Goal: Task Accomplishment & Management: Complete application form

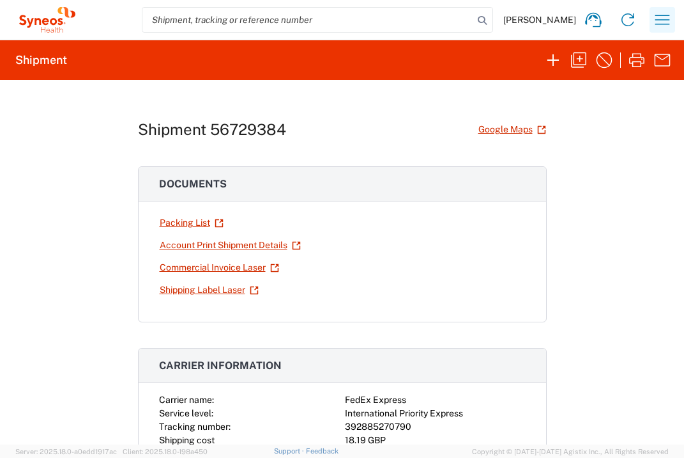
click at [666, 19] on icon "button" at bounding box center [662, 20] width 20 height 20
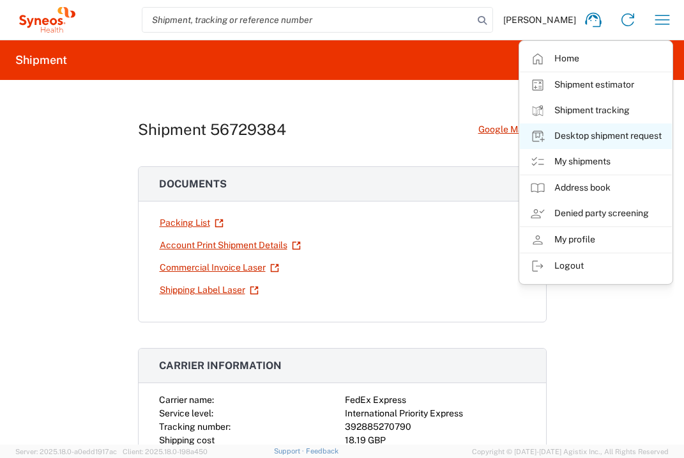
click at [640, 132] on link "Desktop shipment request" at bounding box center [596, 136] width 152 height 26
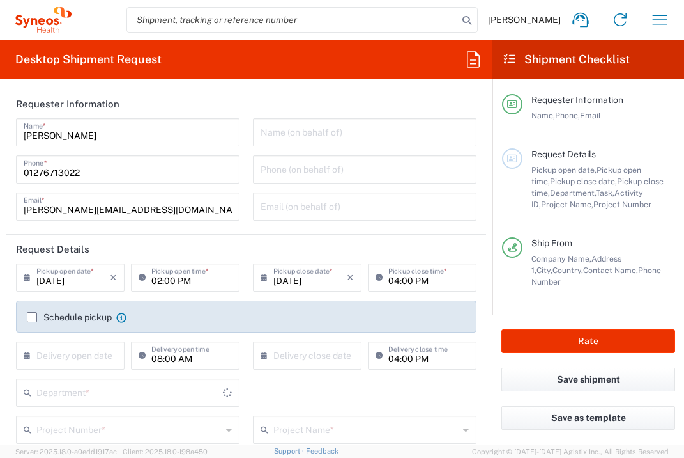
type input "[GEOGRAPHIC_DATA]"
type input "3235"
type input "Syneos Health UK Limited"
click at [82, 357] on input "text" at bounding box center [72, 354] width 73 height 22
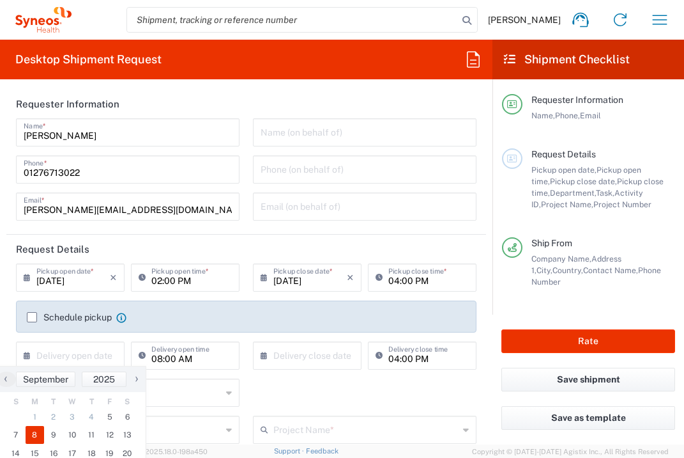
click at [36, 434] on span "8" at bounding box center [35, 435] width 19 height 18
type input "[DATE]"
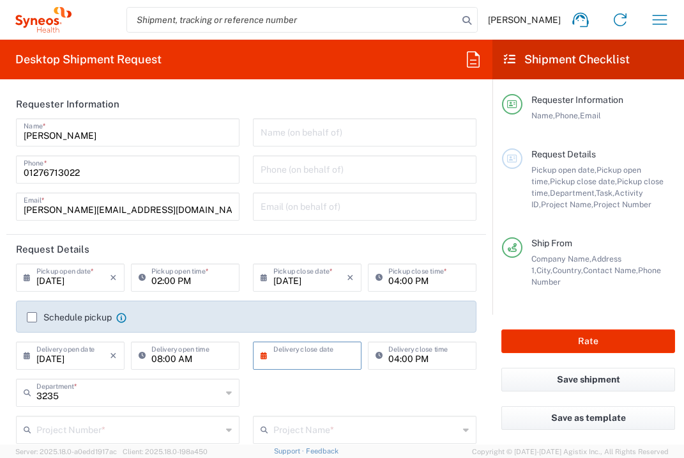
click at [311, 357] on input "text" at bounding box center [309, 354] width 73 height 22
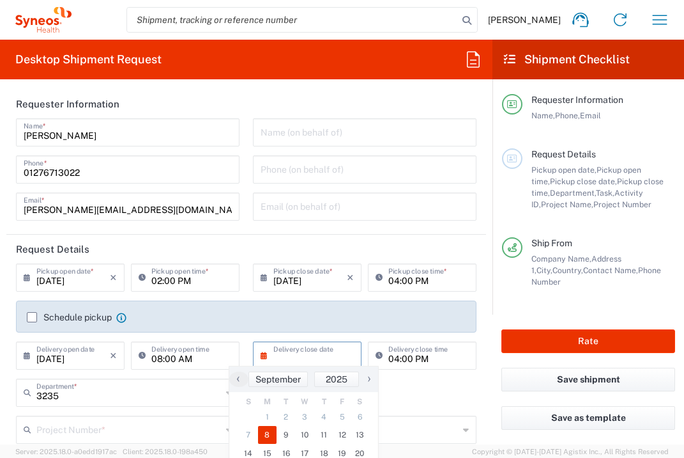
click at [272, 435] on span "8" at bounding box center [267, 435] width 19 height 18
type input "[DATE]"
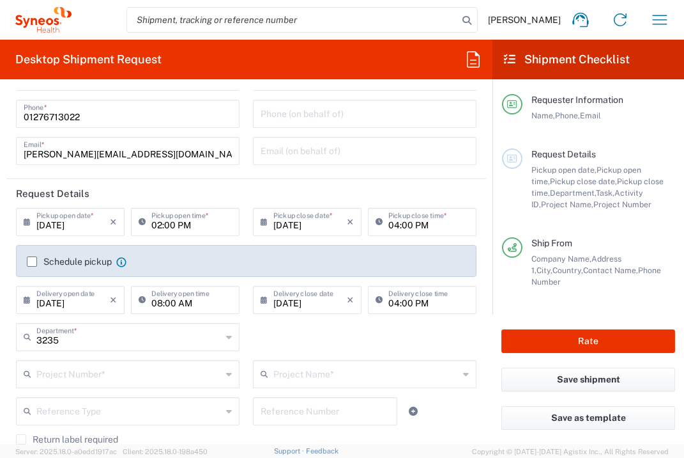
scroll to position [175, 0]
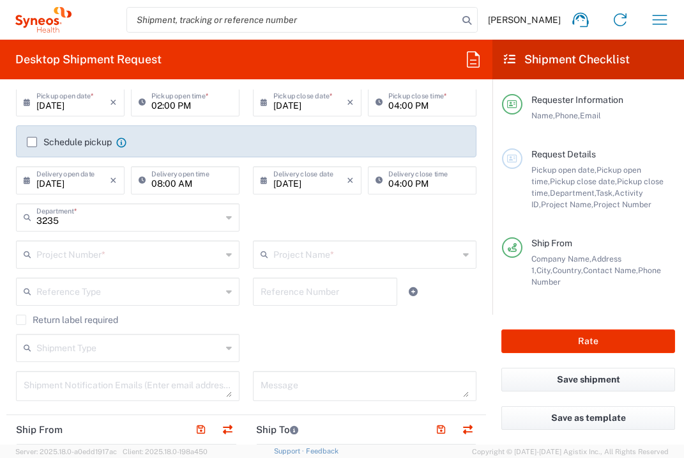
click at [117, 256] on input "text" at bounding box center [128, 253] width 185 height 22
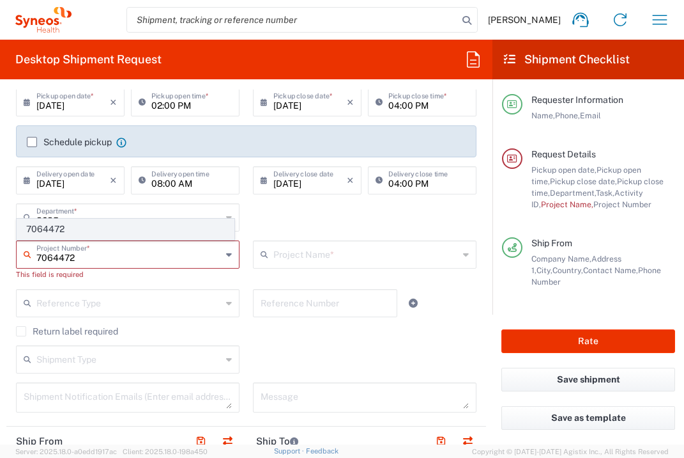
type input "7064472"
click at [107, 232] on span "7064472" at bounding box center [125, 229] width 217 height 20
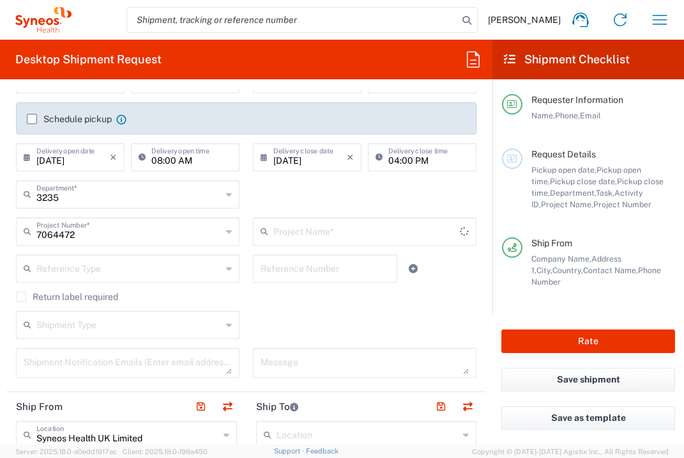
type input "Gilead 7064472"
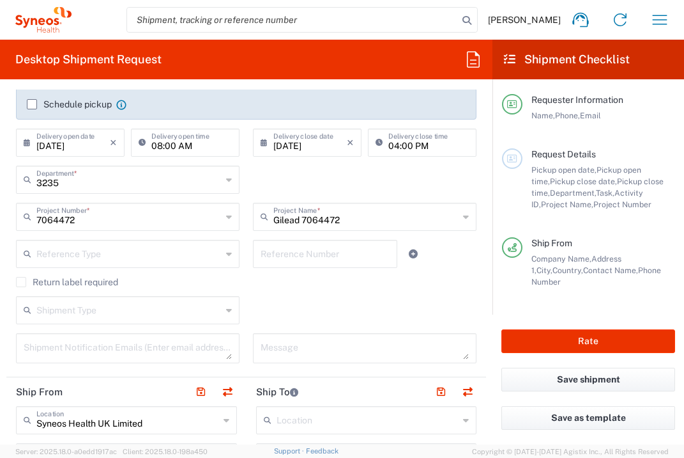
scroll to position [404, 0]
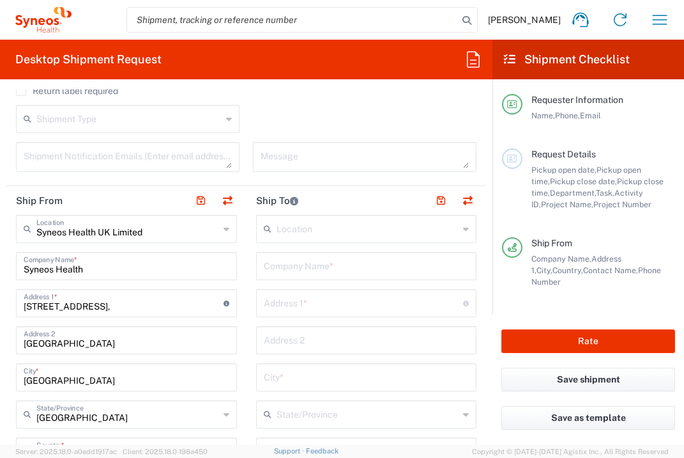
click at [332, 270] on input "text" at bounding box center [367, 265] width 206 height 22
type input "Istanbul Memorial Saglik Yatirimlari A.S."
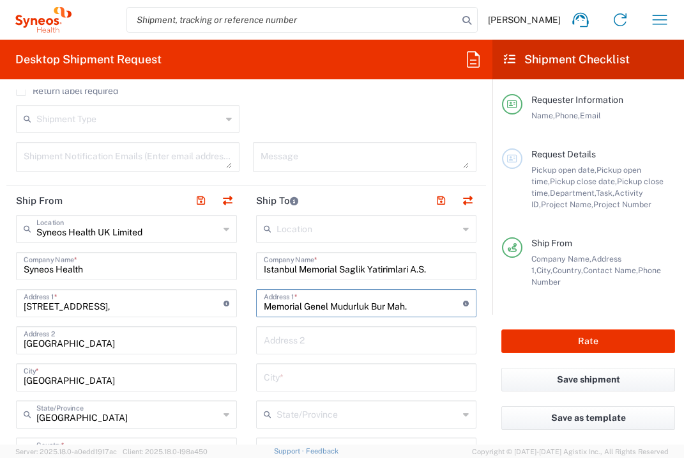
type input "Memorial Genel Mudurluk Bur Mah."
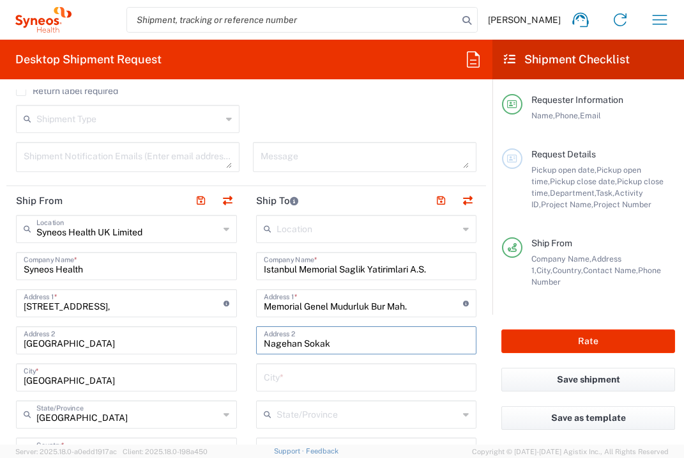
type input "[PERSON_NAME], A apartmani No. 4A/1"
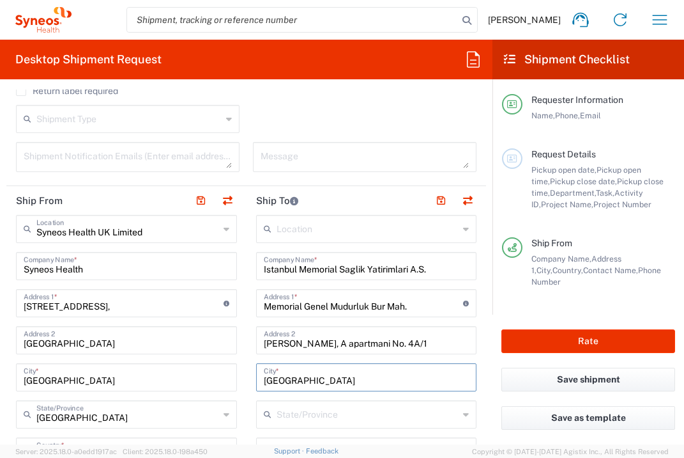
type input "[GEOGRAPHIC_DATA]"
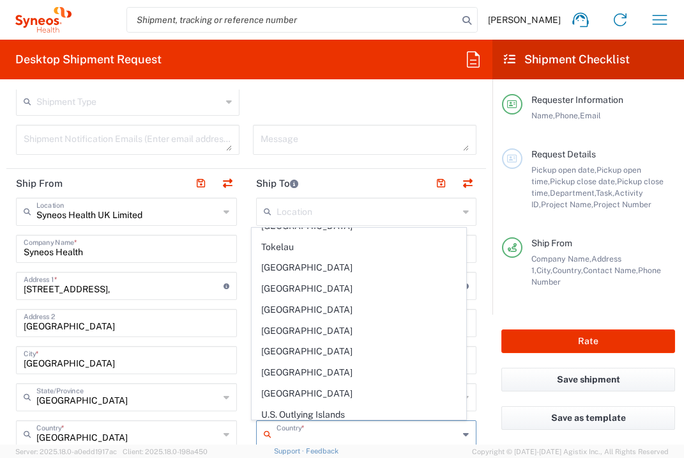
scroll to position [4759, 0]
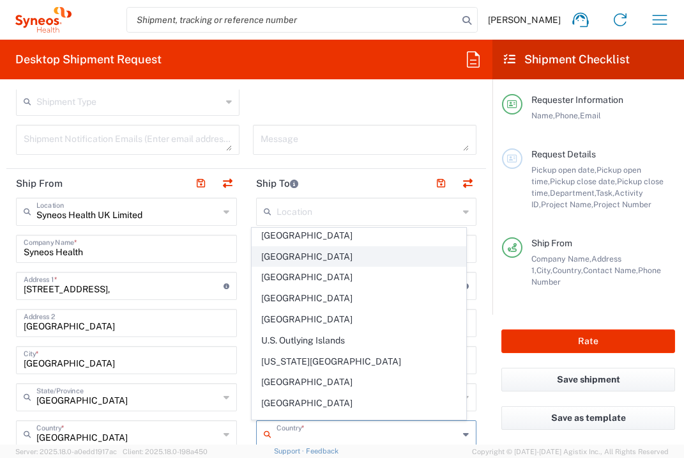
click at [283, 247] on span "[GEOGRAPHIC_DATA]" at bounding box center [358, 257] width 213 height 20
type input "[GEOGRAPHIC_DATA]"
type input "Sender/Shipper"
type input "Delivery Duty Paid"
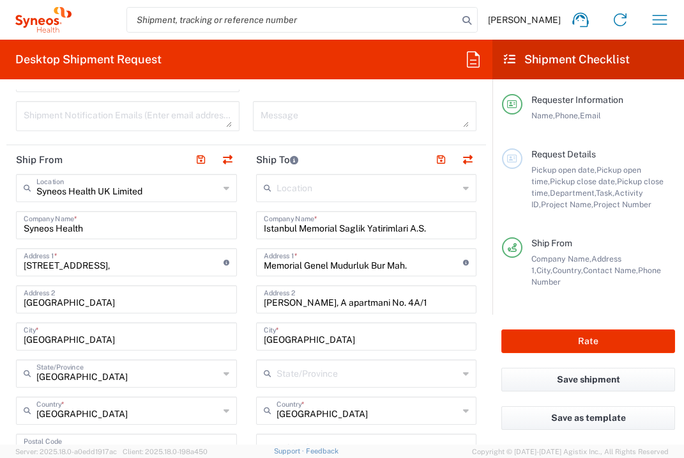
scroll to position [577, 0]
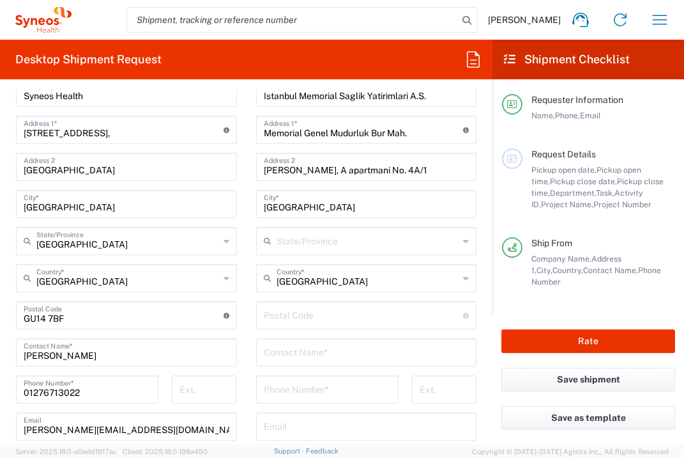
click at [297, 311] on input "undefined" at bounding box center [364, 314] width 200 height 22
type input "34476"
type input "[PERSON_NAME]"
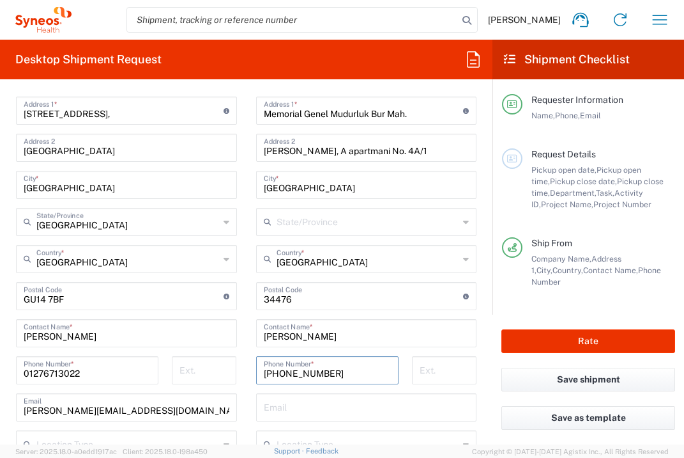
scroll to position [620, 0]
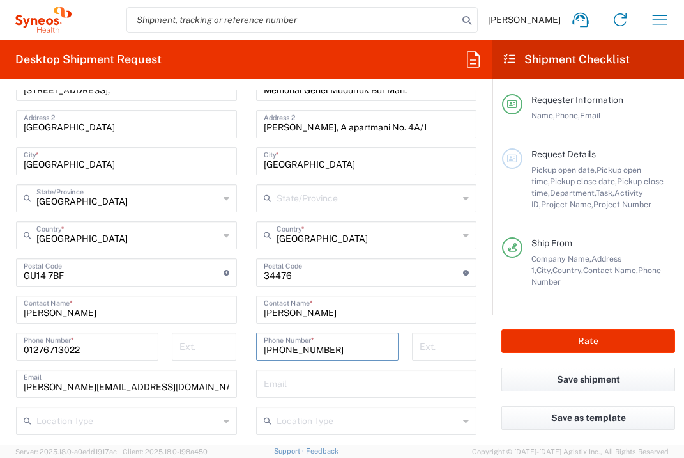
type input "[PHONE_NUMBER]"
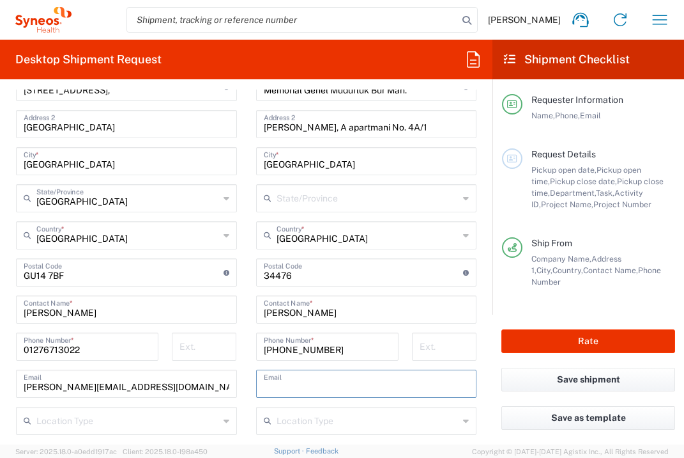
click at [313, 386] on input "text" at bounding box center [367, 382] width 206 height 22
type input "[EMAIL_ADDRESS][DOMAIN_NAME]"
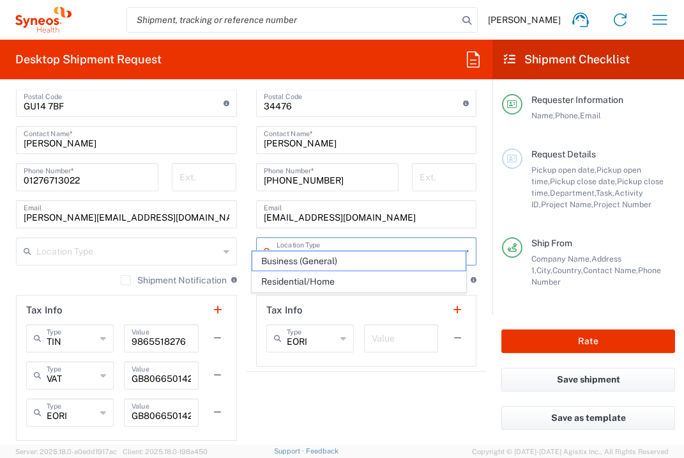
scroll to position [807, 0]
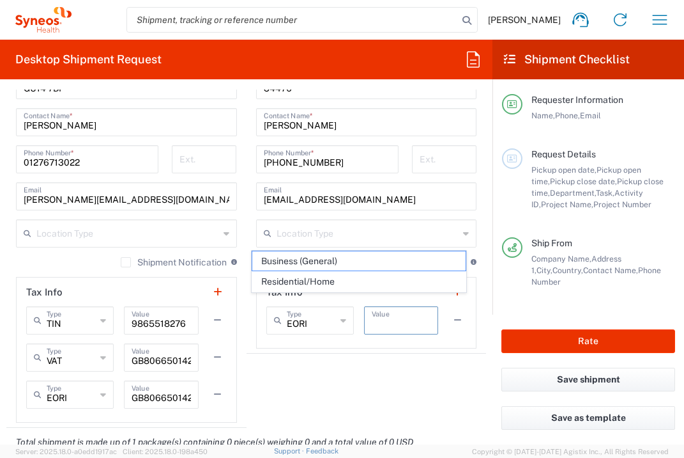
click at [403, 311] on input "text" at bounding box center [401, 319] width 59 height 22
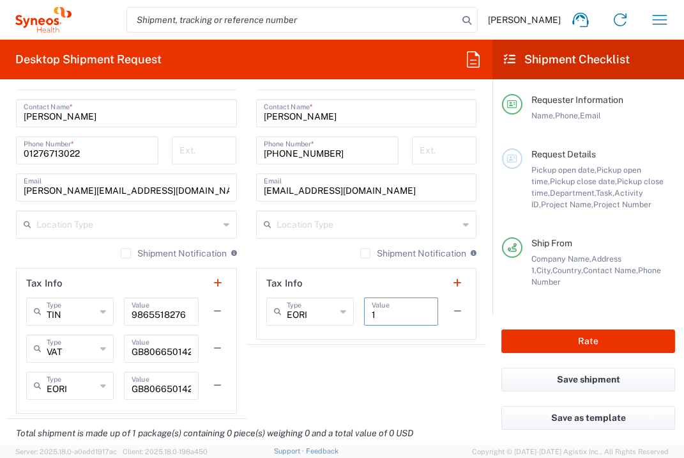
scroll to position [967, 0]
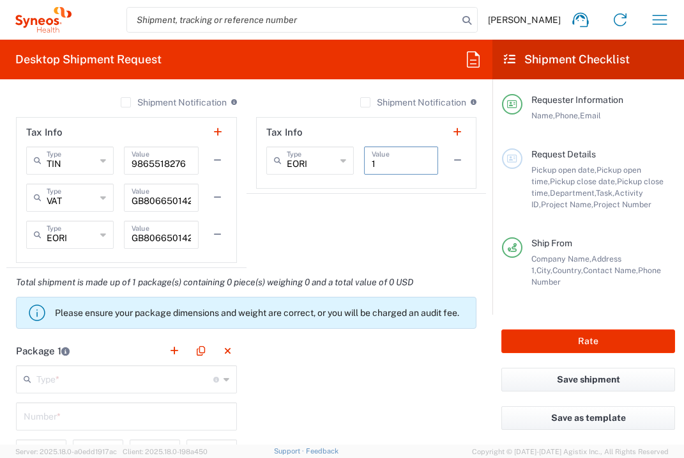
type input "1"
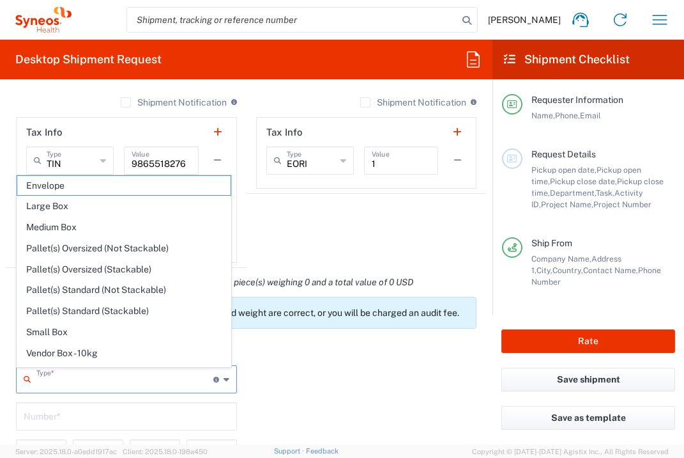
click at [122, 387] on input "text" at bounding box center [124, 378] width 177 height 22
click at [115, 183] on span "Envelope" at bounding box center [123, 186] width 213 height 20
type input "Envelope"
type input "1"
type input "9.5"
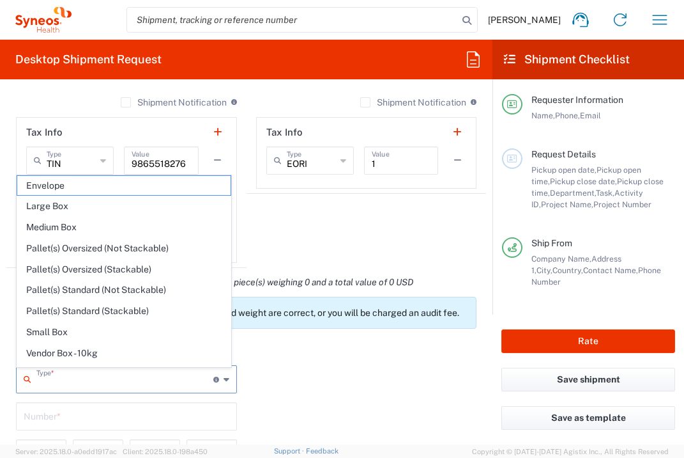
type input "12.5"
type input "0.25"
type input "in"
type input "0.45"
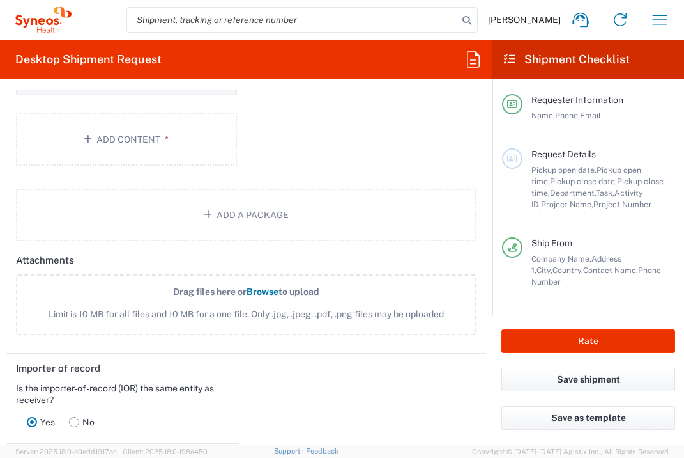
scroll to position [1382, 0]
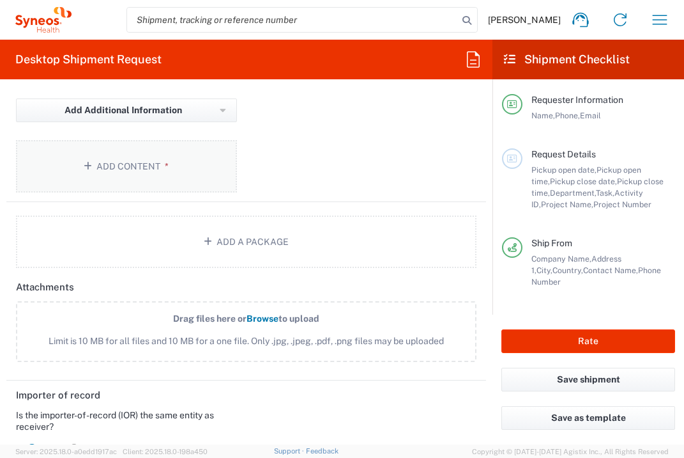
click at [170, 176] on button "Add Content *" at bounding box center [126, 166] width 221 height 52
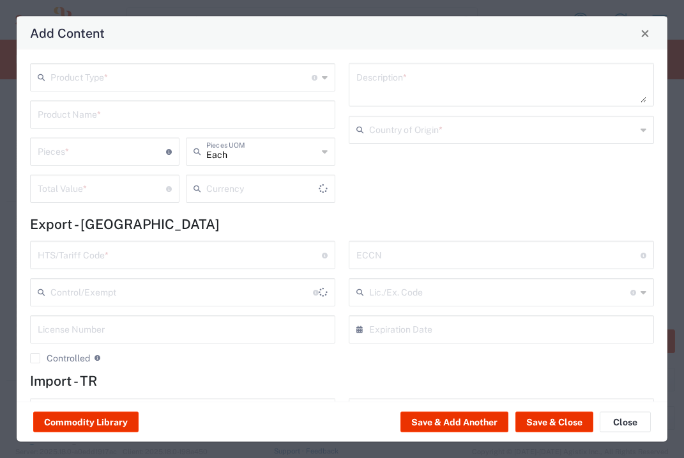
type input "US Dollar"
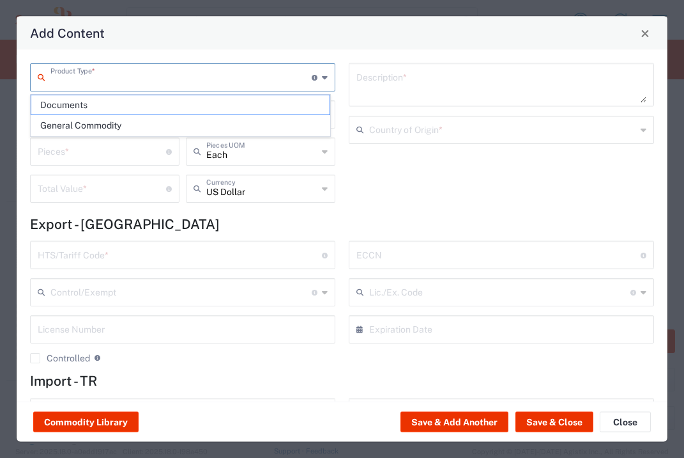
click at [161, 72] on input "text" at bounding box center [180, 76] width 261 height 22
click at [159, 96] on span "Documents" at bounding box center [180, 105] width 298 height 20
type input "Documents"
type input "1"
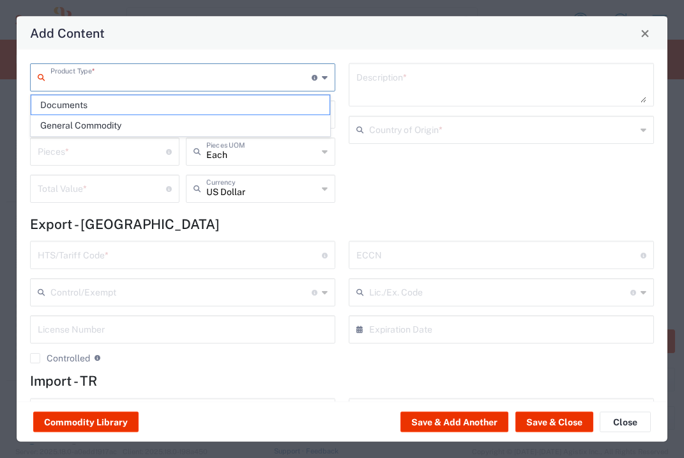
type input "1"
type textarea "Documents"
type input "[GEOGRAPHIC_DATA]"
type input "0000.00.0000"
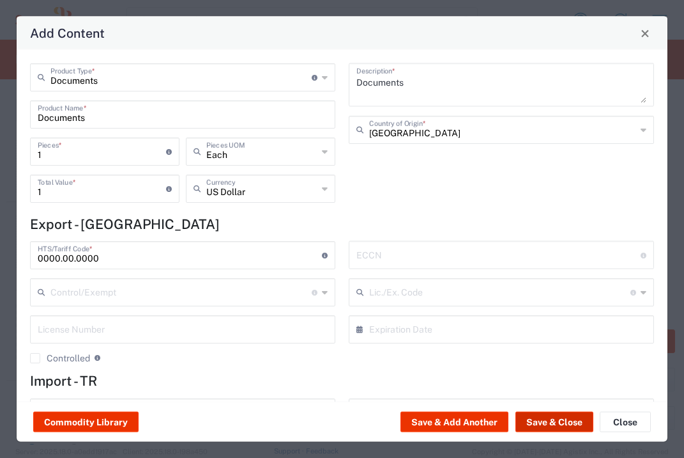
click at [557, 422] on button "Save & Close" at bounding box center [555, 422] width 78 height 20
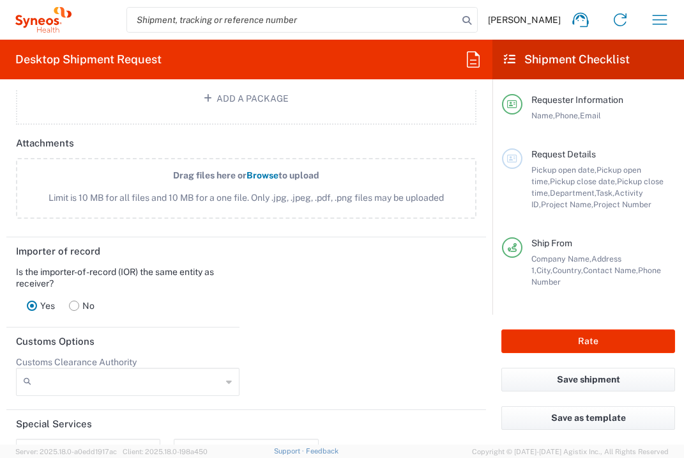
scroll to position [1769, 0]
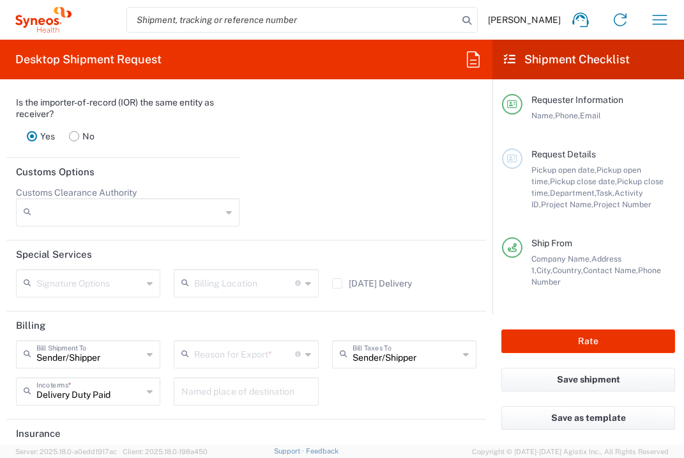
click at [258, 364] on input "text" at bounding box center [244, 353] width 100 height 22
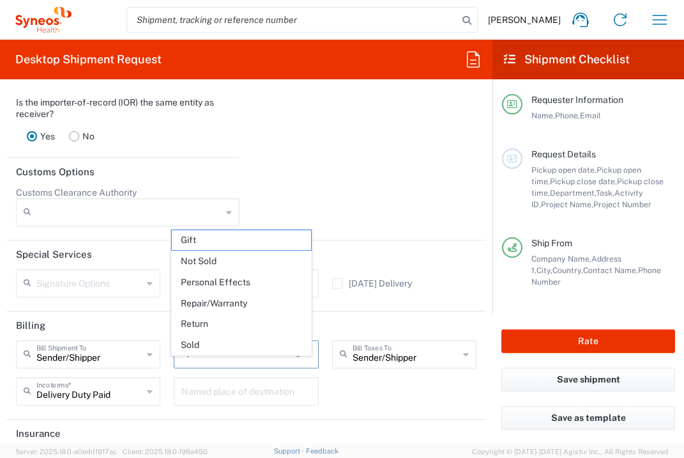
drag, startPoint x: 197, startPoint y: 266, endPoint x: 210, endPoint y: 266, distance: 12.8
click at [198, 266] on span "Not Sold" at bounding box center [241, 261] width 139 height 20
type input "Not Sold"
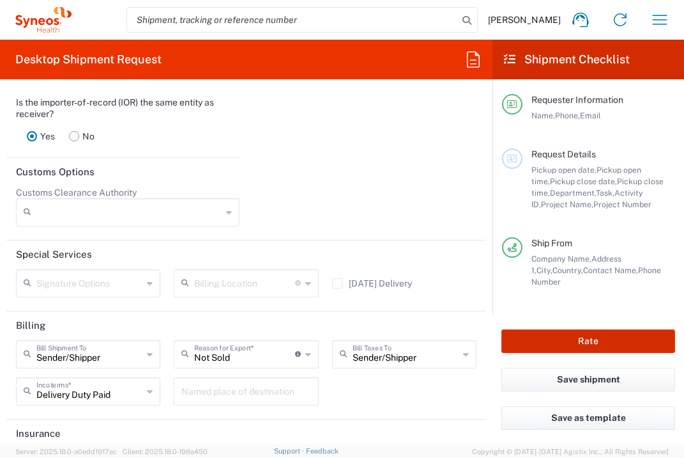
click at [537, 337] on button "Rate" at bounding box center [589, 341] width 174 height 24
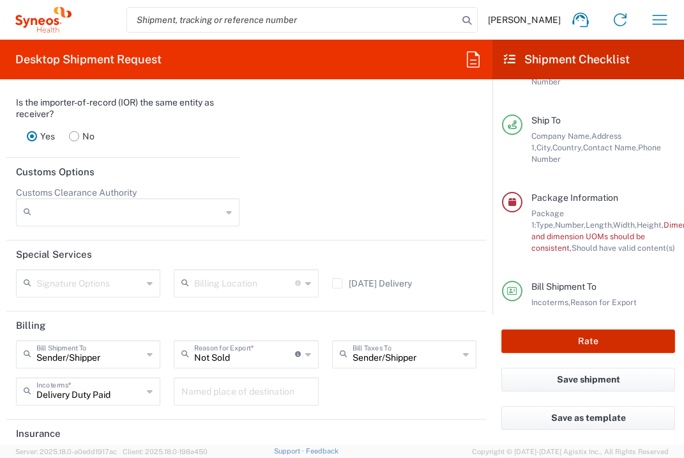
scroll to position [231, 0]
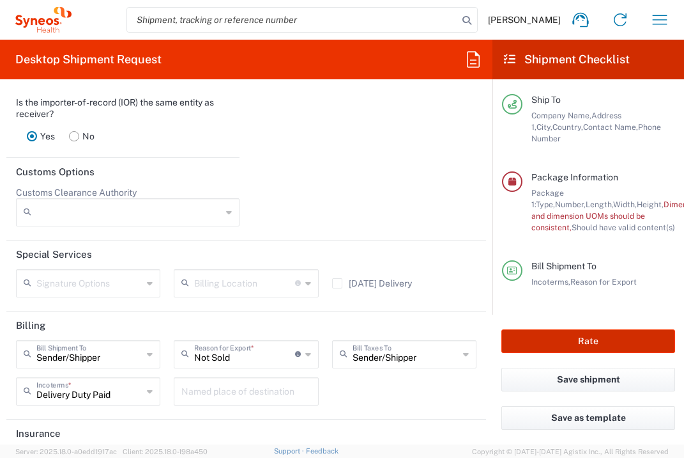
type input "7064472"
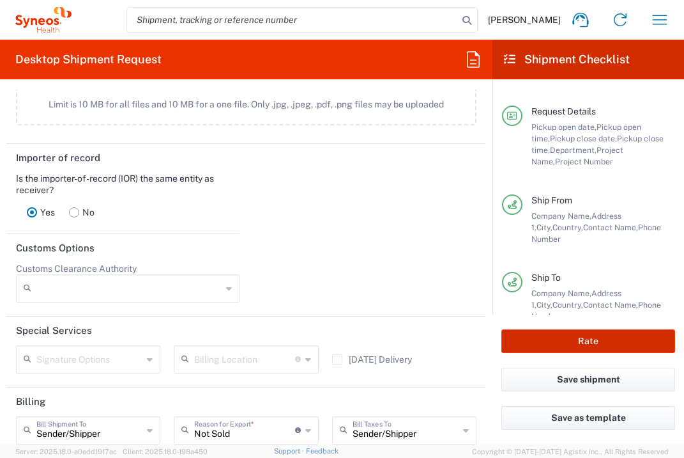
scroll to position [1307, 0]
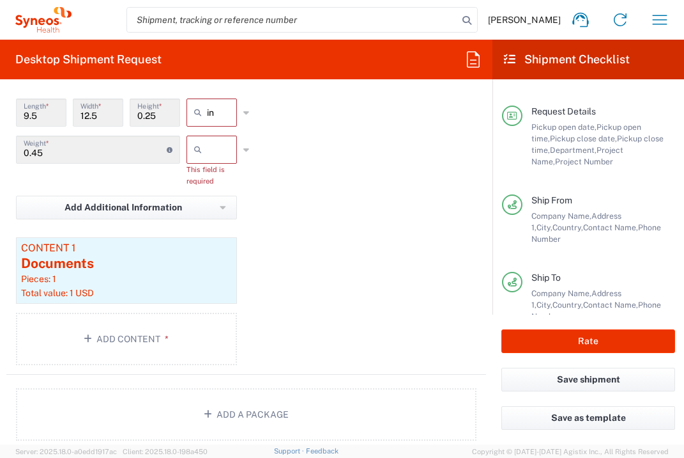
click at [208, 149] on input "text" at bounding box center [223, 149] width 32 height 20
click at [212, 206] on span "lbs" at bounding box center [207, 201] width 47 height 20
type input "lbs"
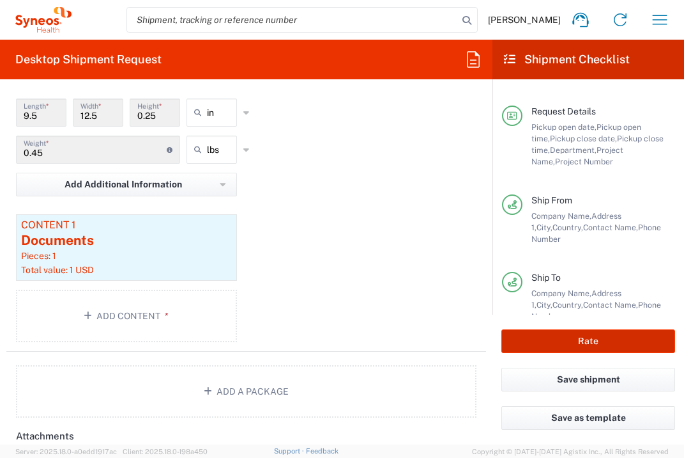
click at [569, 337] on button "Rate" at bounding box center [589, 341] width 174 height 24
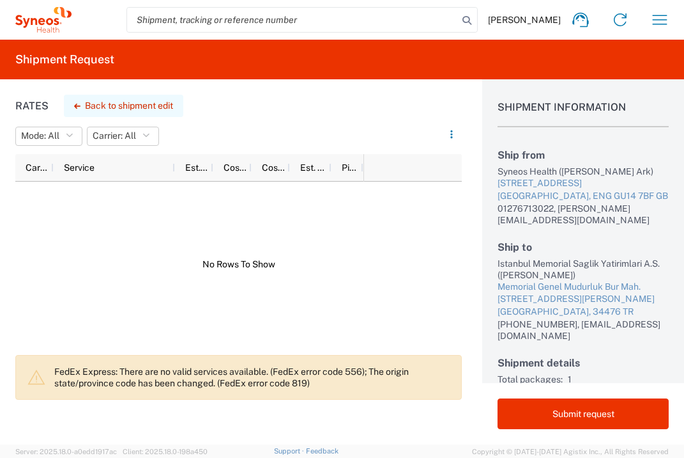
click at [140, 105] on button "Back to shipment edit" at bounding box center [123, 106] width 119 height 22
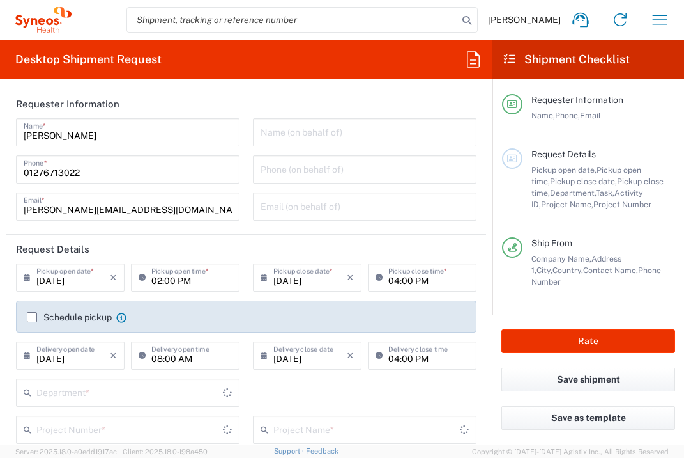
type input "Envelope"
type input "3235"
type input "[GEOGRAPHIC_DATA]"
type input "7064472"
type input "Gilead 7064472"
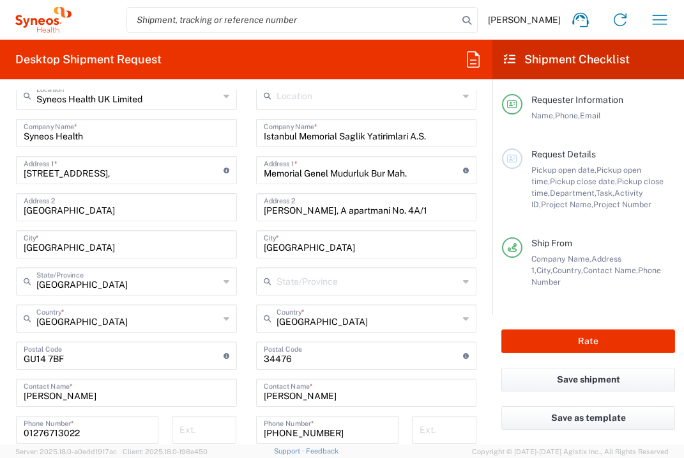
scroll to position [668, 0]
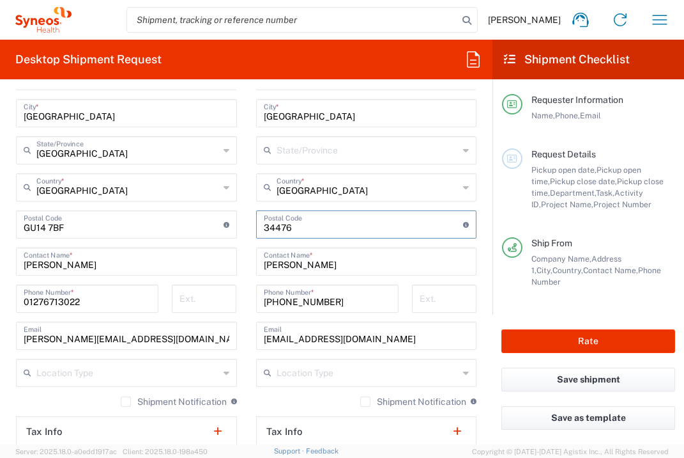
drag, startPoint x: 297, startPoint y: 224, endPoint x: 252, endPoint y: 226, distance: 44.7
click at [256, 226] on div "Postal Code Enter Postal Code here" at bounding box center [366, 224] width 221 height 28
type input "34676"
click at [521, 345] on button "Rate" at bounding box center [589, 341] width 174 height 24
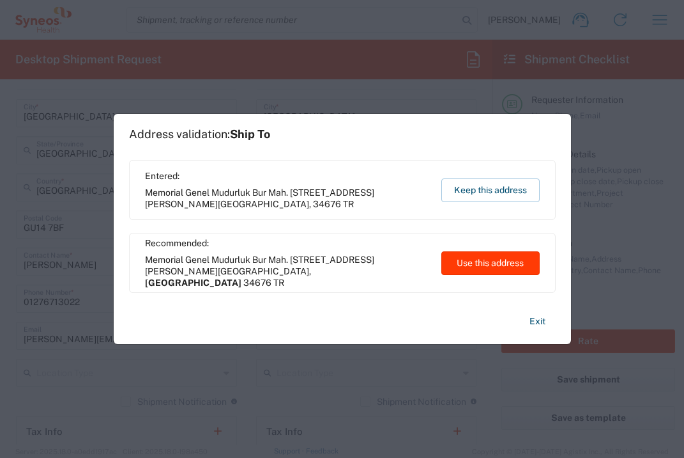
click at [515, 264] on button "Use this address" at bounding box center [491, 263] width 98 height 24
type input "[GEOGRAPHIC_DATA]"
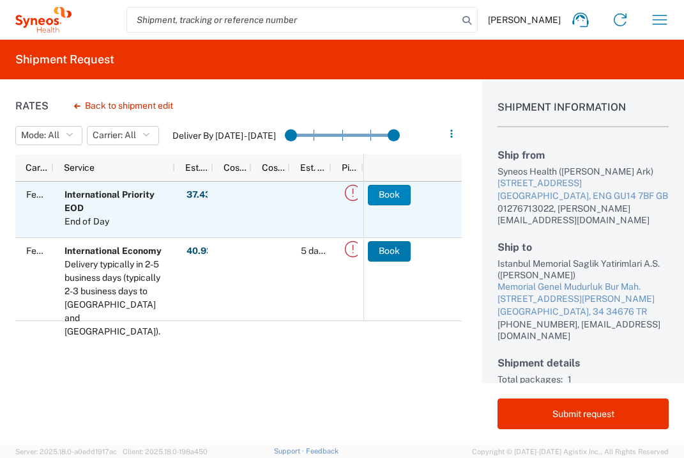
click at [397, 196] on button "Book" at bounding box center [389, 195] width 43 height 20
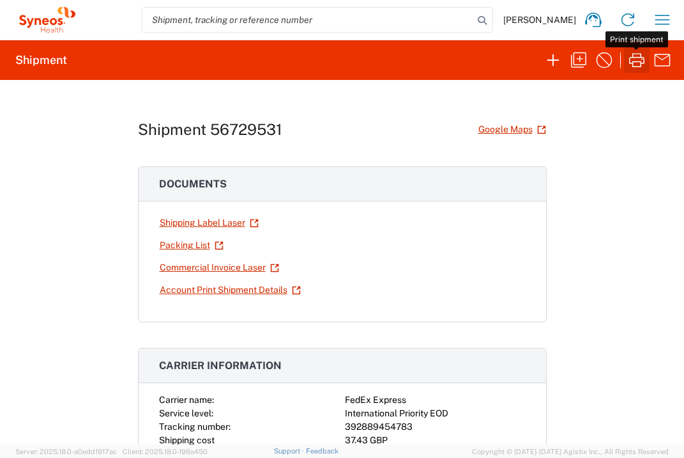
click at [635, 58] on icon "button" at bounding box center [636, 60] width 15 height 14
click at [665, 27] on icon "button" at bounding box center [662, 20] width 20 height 20
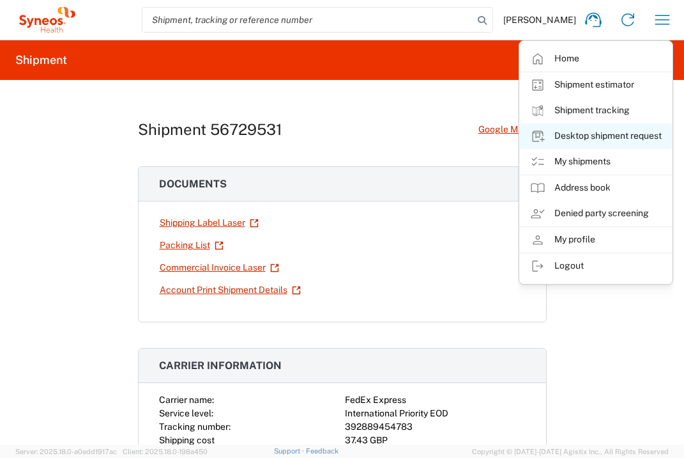
click at [635, 129] on link "Desktop shipment request" at bounding box center [596, 136] width 152 height 26
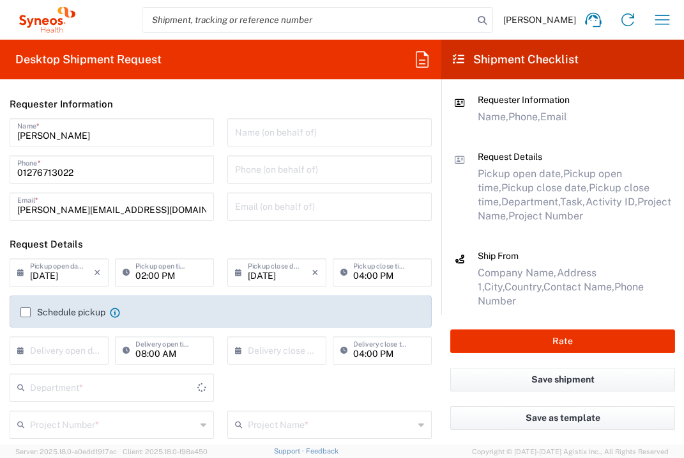
type input "[GEOGRAPHIC_DATA]"
type input "3235"
click at [72, 350] on input "text" at bounding box center [62, 349] width 64 height 22
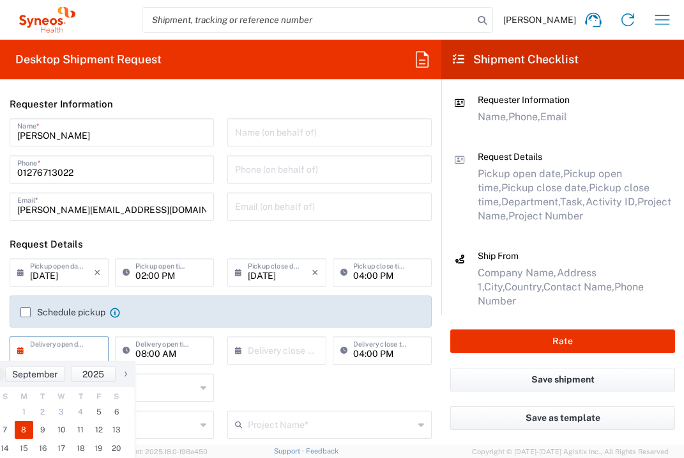
click at [19, 431] on span "8" at bounding box center [24, 429] width 19 height 18
type input "[DATE]"
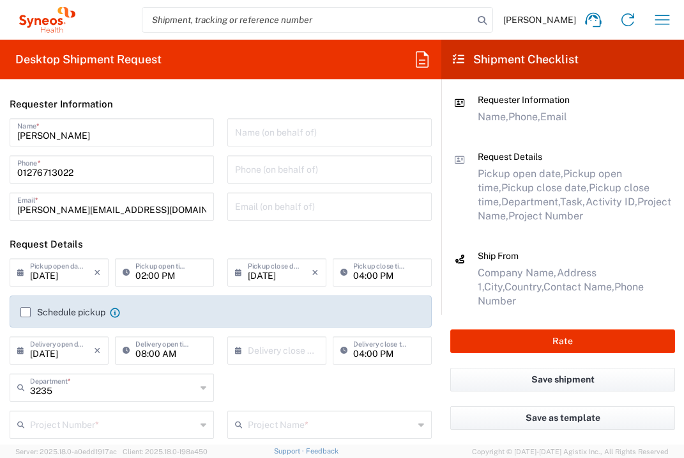
click at [281, 352] on input "text" at bounding box center [280, 349] width 64 height 22
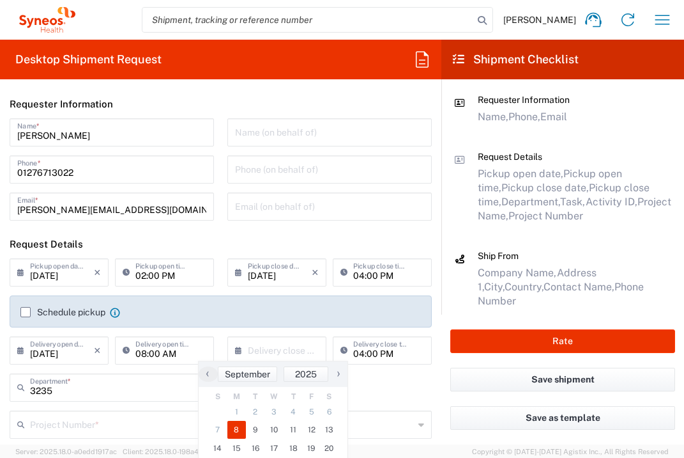
click at [242, 434] on span "8" at bounding box center [236, 429] width 19 height 18
type input "[DATE]"
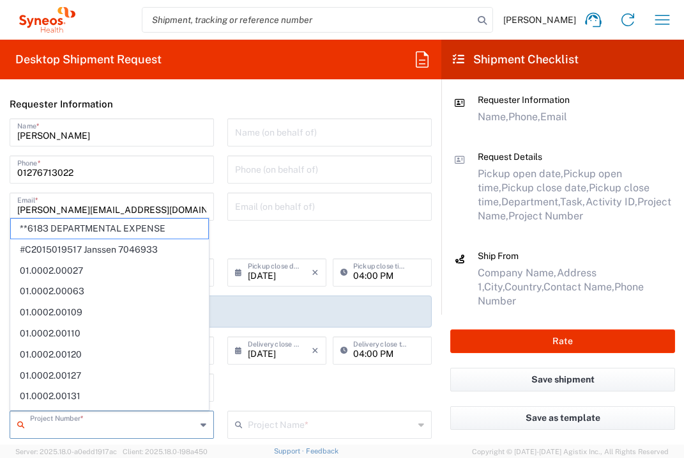
click at [144, 429] on input "text" at bounding box center [113, 423] width 166 height 22
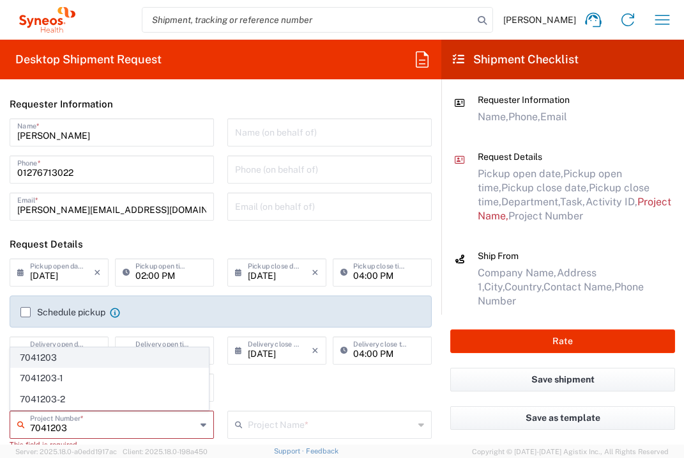
type input "7041203"
click at [134, 354] on span "7041203" at bounding box center [109, 358] width 197 height 20
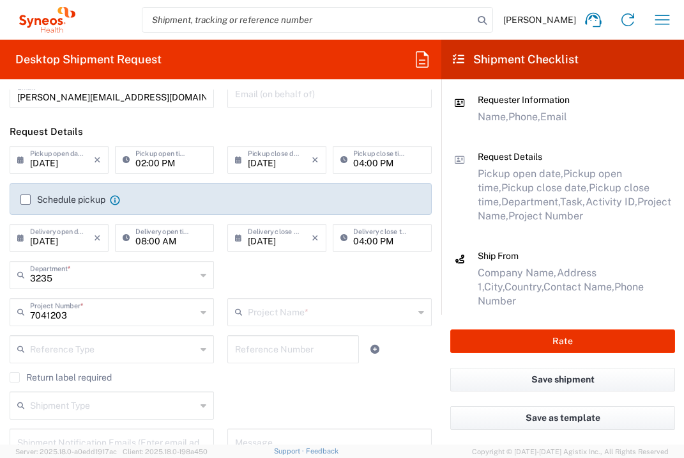
scroll to position [212, 0]
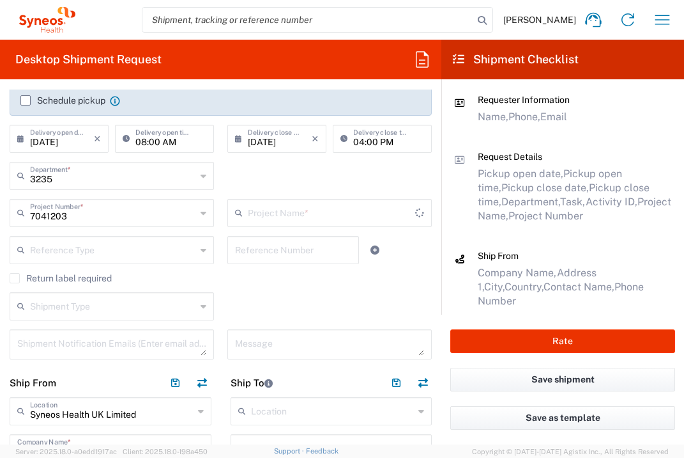
type input "Teva 7041203"
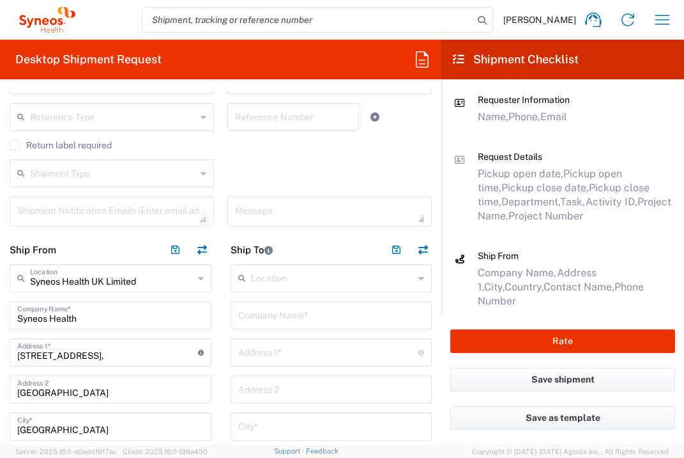
scroll to position [424, 0]
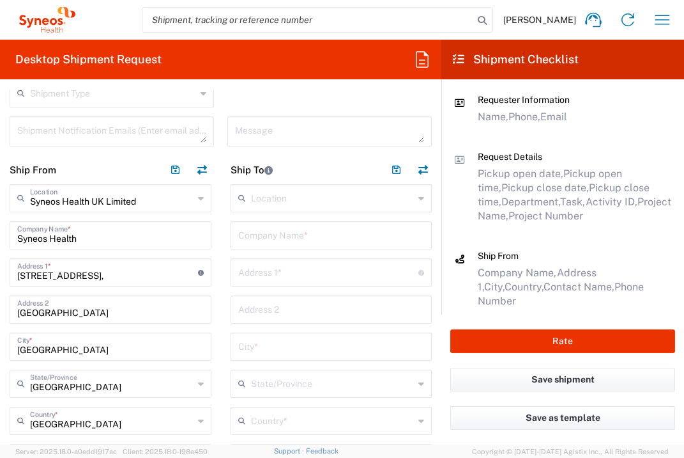
click at [302, 240] on input "text" at bounding box center [331, 234] width 187 height 22
type input "[GEOGRAPHIC_DATA]"
type input "Tirsova 10"
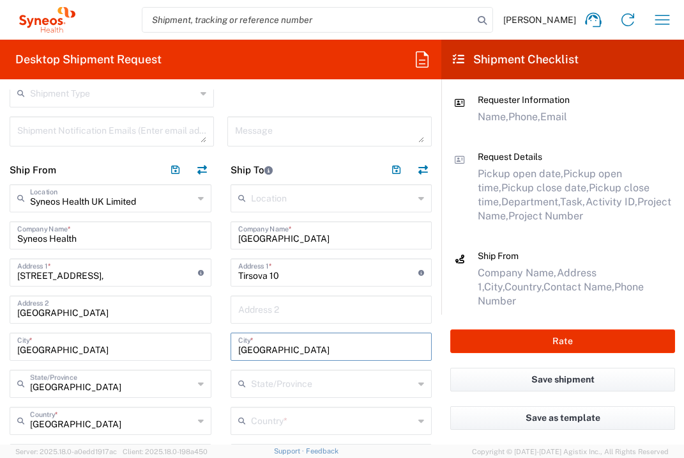
type input "[GEOGRAPHIC_DATA]"
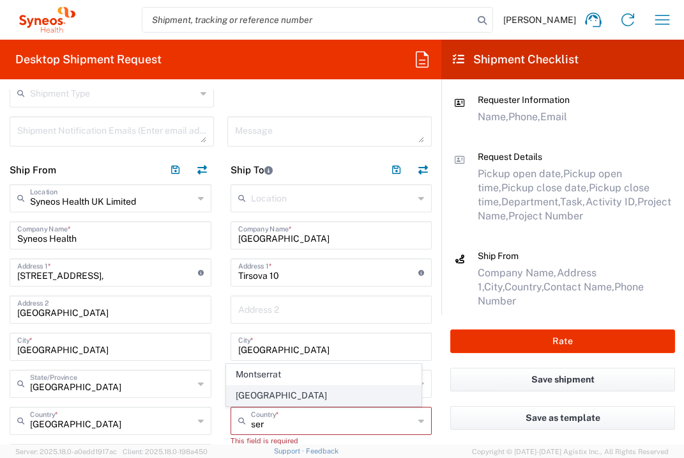
click at [248, 399] on span "[GEOGRAPHIC_DATA]" at bounding box center [324, 395] width 194 height 20
type input "[GEOGRAPHIC_DATA]"
type input "Sender/Shipper"
type input "Delivery Duty Paid"
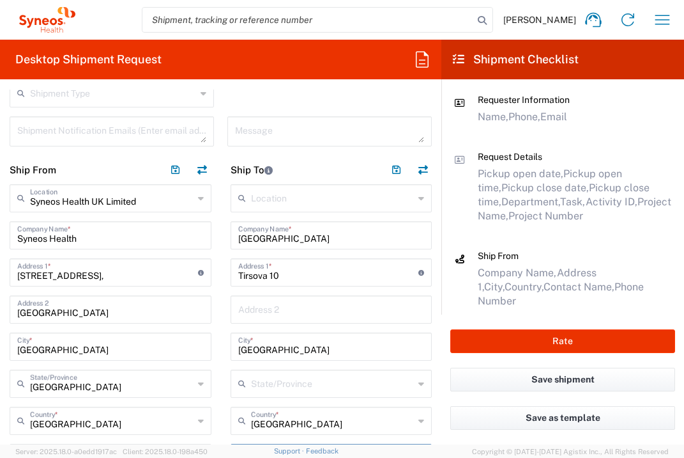
scroll to position [614, 0]
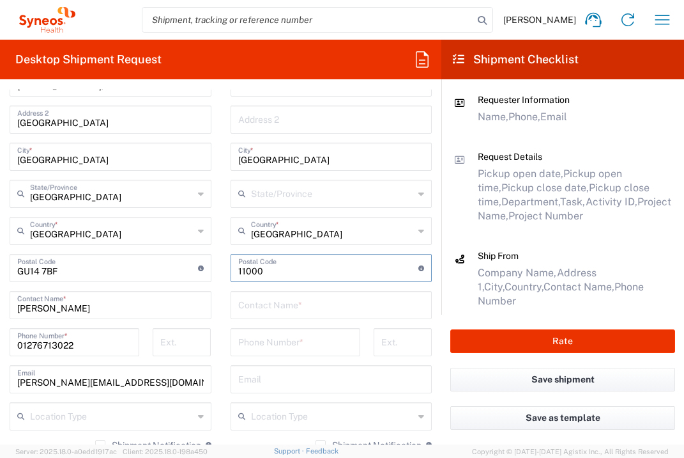
type input "11000"
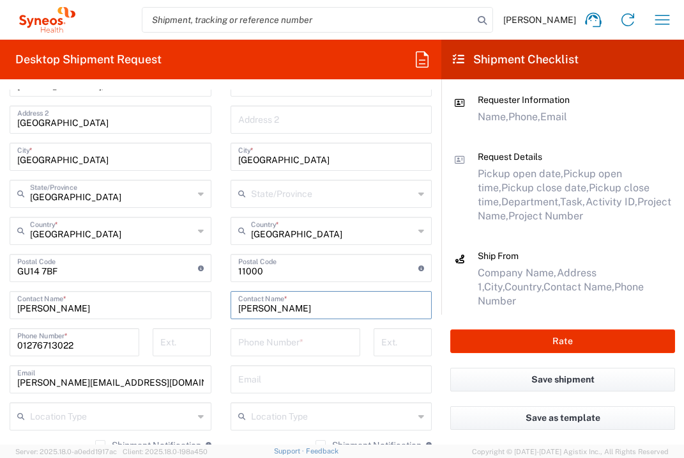
type input "[PERSON_NAME]"
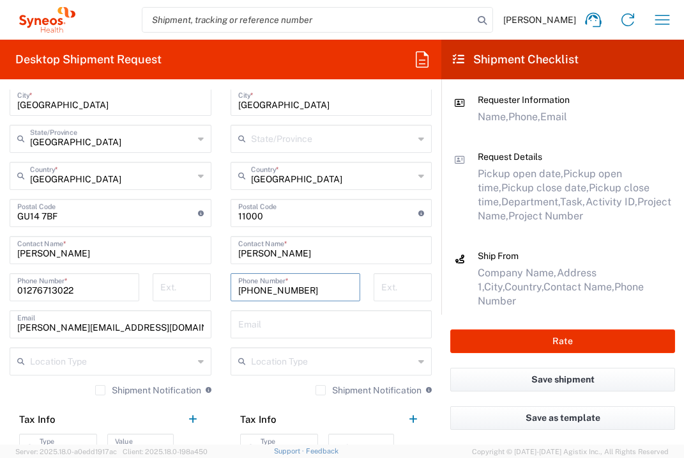
scroll to position [794, 0]
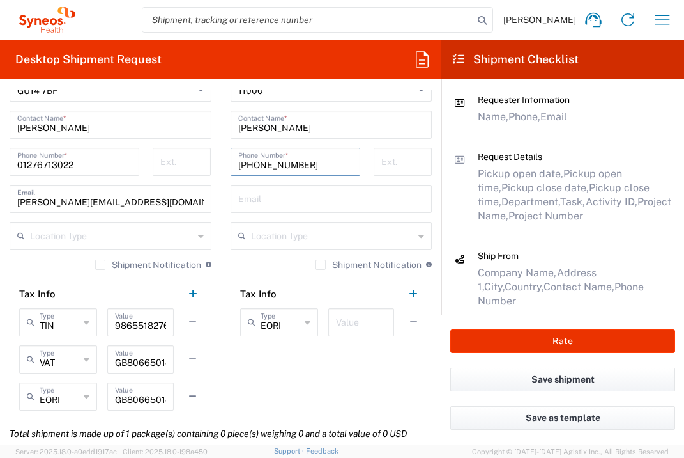
type input "[PHONE_NUMBER]"
click at [336, 322] on input "text" at bounding box center [361, 321] width 50 height 22
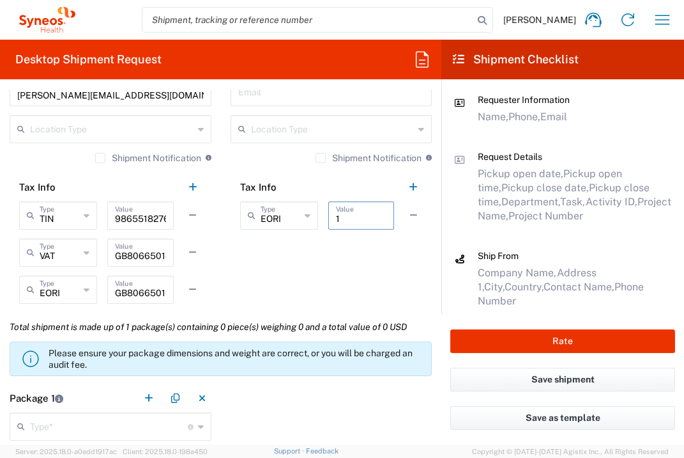
scroll to position [1114, 0]
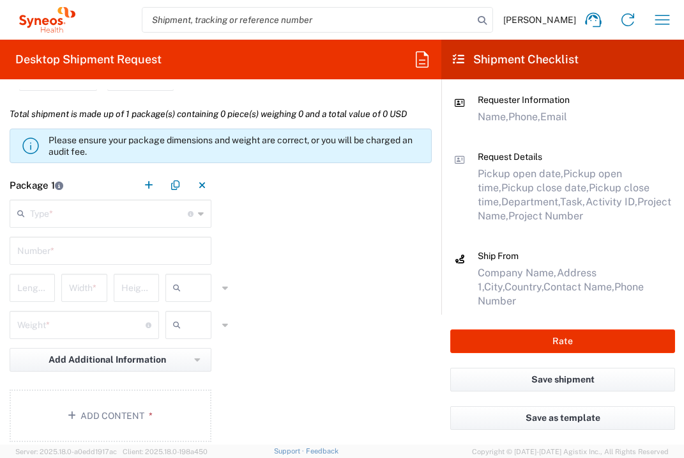
type input "1"
click at [102, 206] on input "text" at bounding box center [109, 212] width 158 height 22
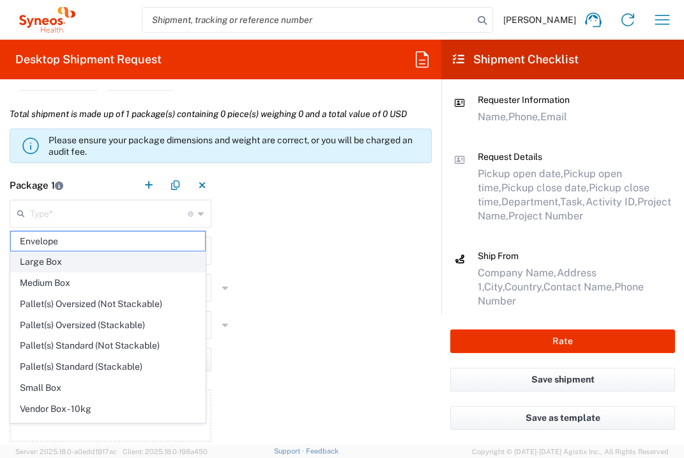
click at [97, 254] on span "Large Box" at bounding box center [108, 262] width 194 height 20
type input "Large Box"
type input "17.5"
type input "12.5"
type input "3"
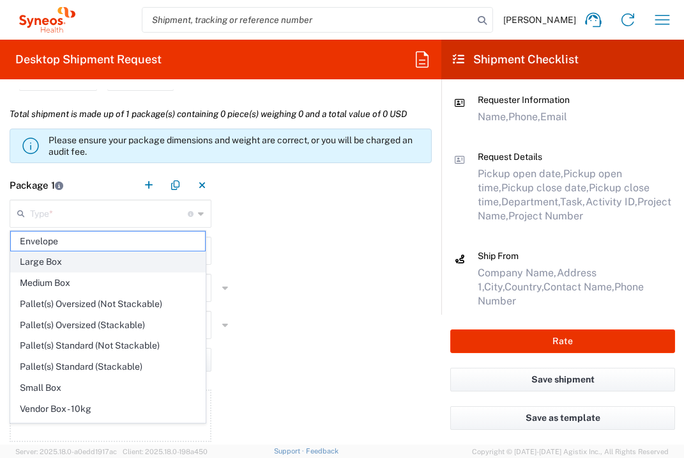
type input "in"
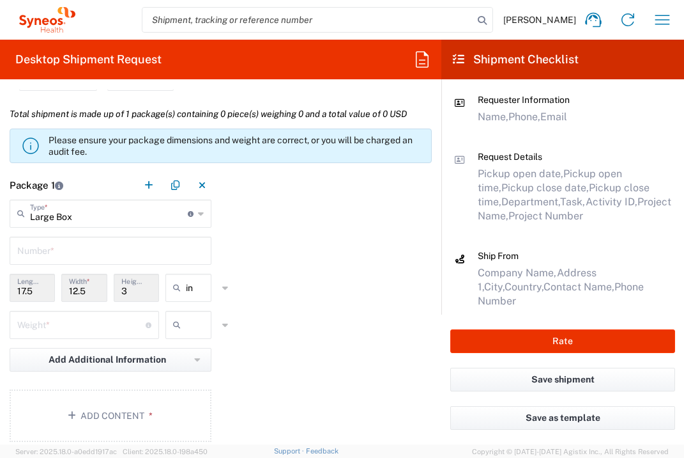
type input "Large Box"
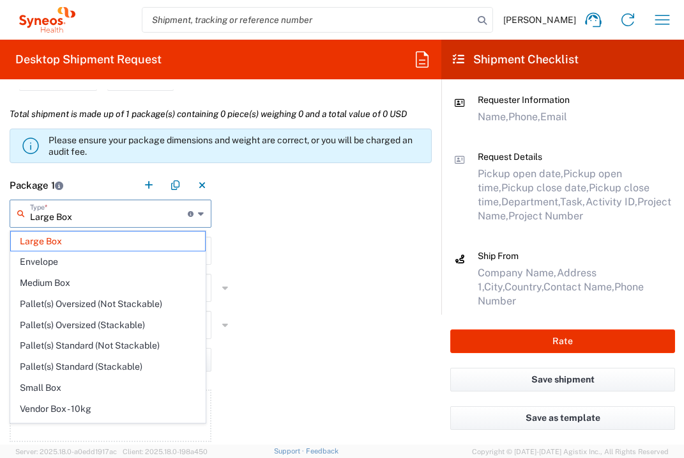
click at [95, 215] on input "Large Box" at bounding box center [109, 212] width 158 height 22
click at [95, 235] on span "Large Box" at bounding box center [108, 241] width 194 height 20
click at [100, 222] on input "text" at bounding box center [109, 212] width 158 height 22
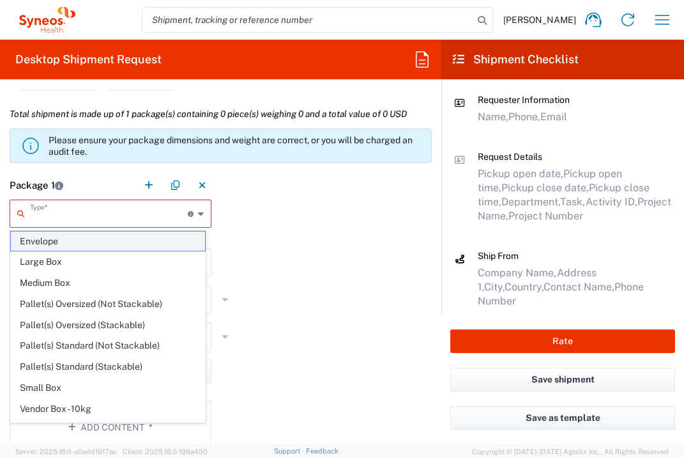
click at [94, 232] on span "Envelope" at bounding box center [108, 241] width 194 height 20
type input "Envelope"
type input "1"
type input "9.5"
type input "0.25"
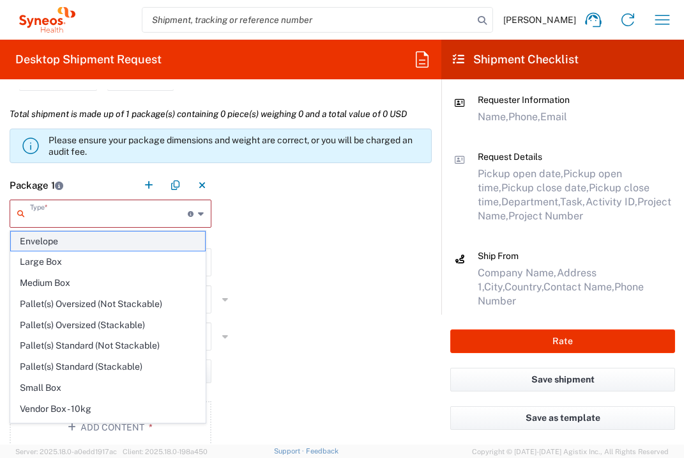
type input "0.45"
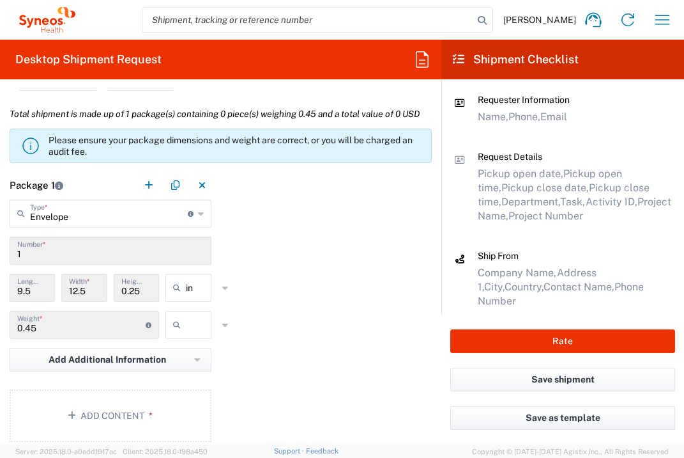
click at [196, 335] on input "text" at bounding box center [202, 324] width 32 height 20
click at [196, 403] on span "lbs" at bounding box center [185, 402] width 42 height 20
type input "lbs"
click at [167, 429] on button "Add Content *" at bounding box center [111, 415] width 202 height 52
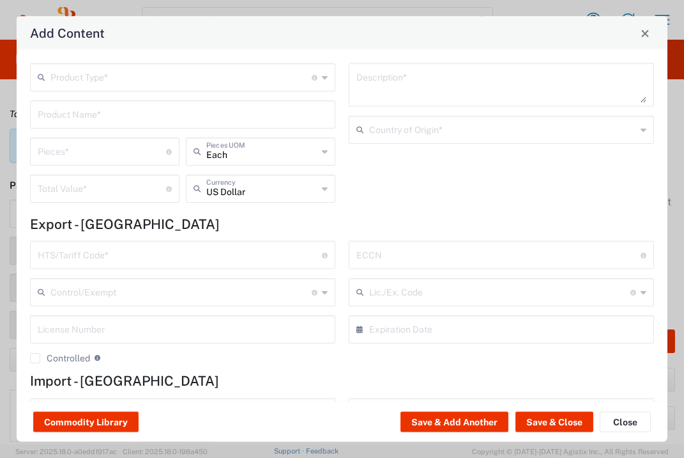
click at [181, 72] on input "text" at bounding box center [180, 76] width 261 height 22
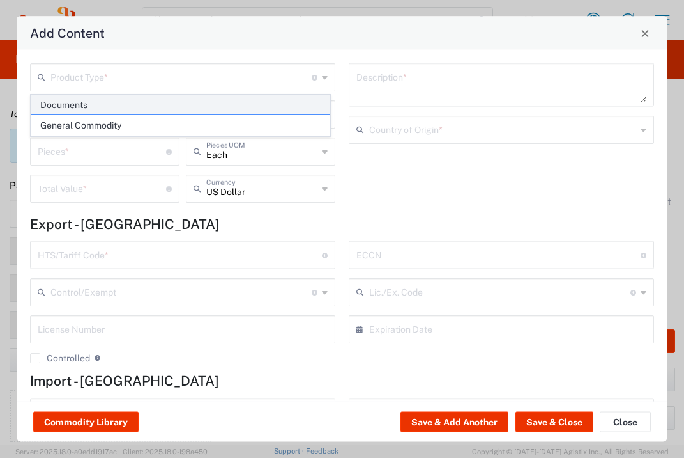
click at [174, 100] on span "Documents" at bounding box center [180, 105] width 298 height 20
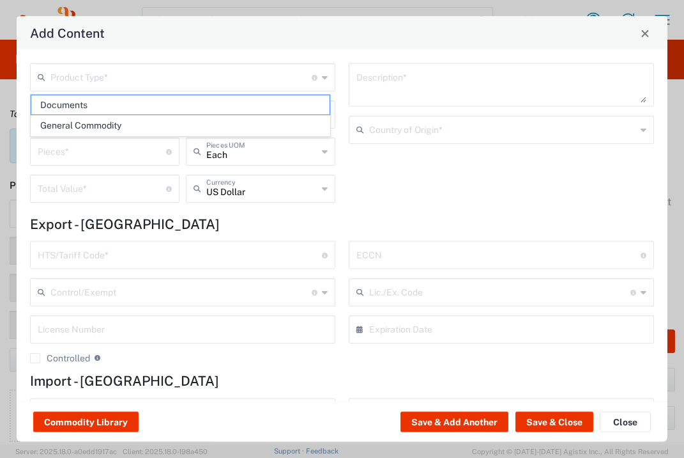
type input "Documents"
type input "1"
type textarea "Documents"
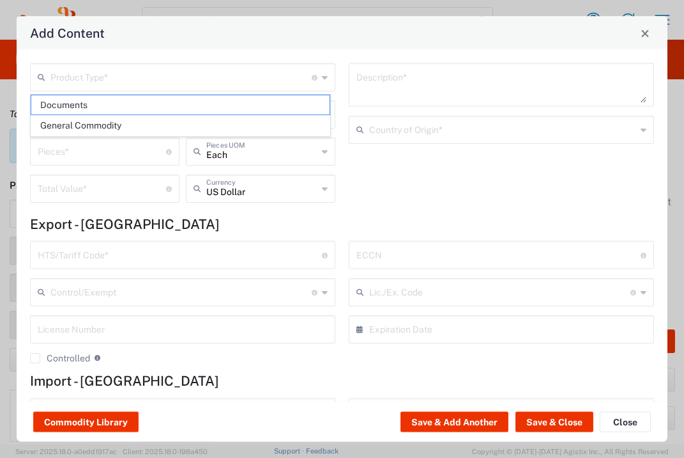
type input "[GEOGRAPHIC_DATA]"
type input "0000.00.0000"
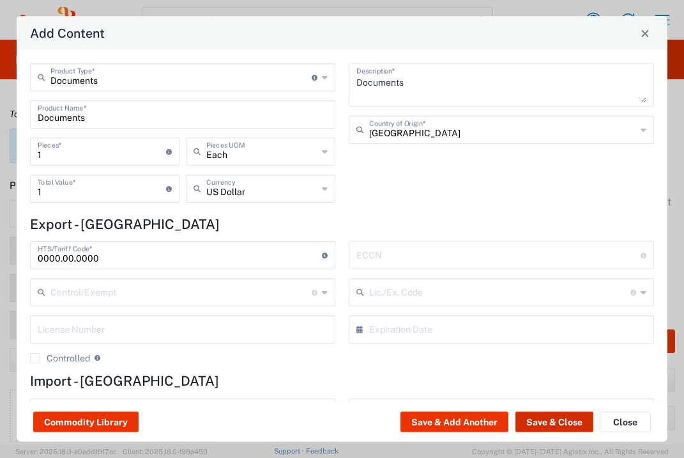
click at [547, 420] on button "Save & Close" at bounding box center [555, 422] width 78 height 20
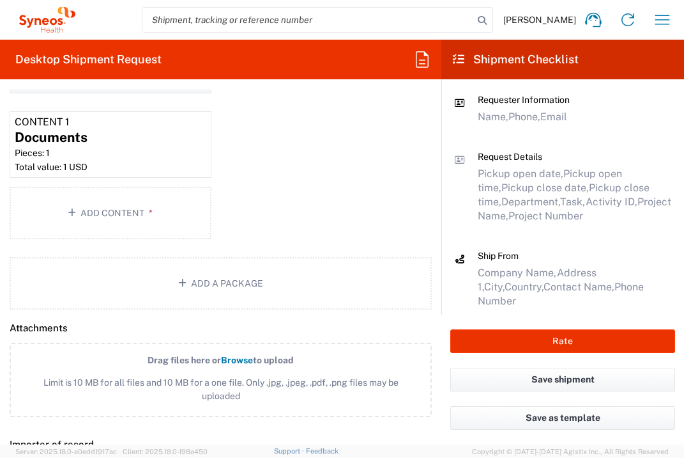
scroll to position [1760, 0]
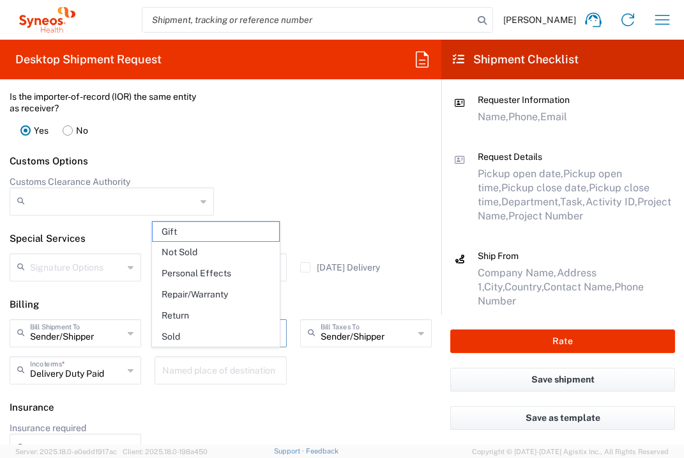
click at [224, 343] on input "text" at bounding box center [219, 332] width 88 height 22
click at [203, 255] on span "Not Sold" at bounding box center [216, 252] width 126 height 20
type input "Not Sold"
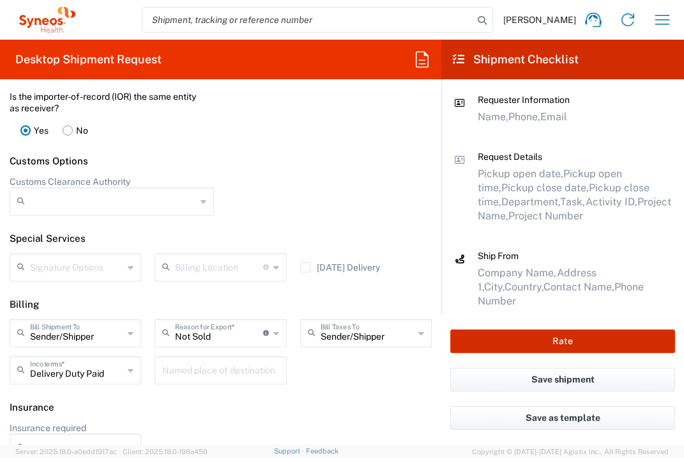
click at [516, 345] on button "Rate" at bounding box center [563, 341] width 225 height 24
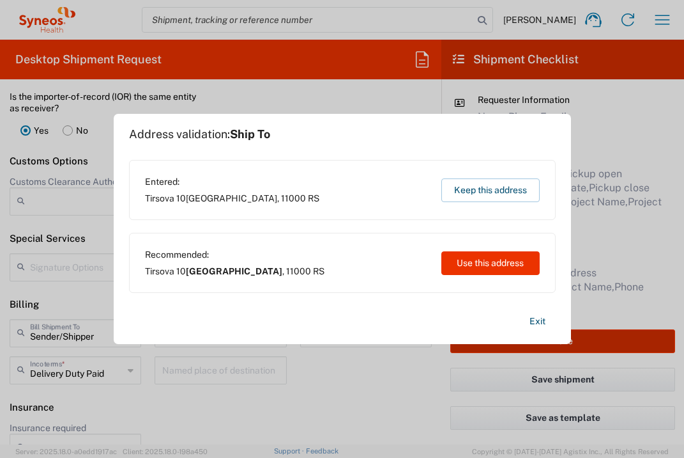
type input "7041203"
click at [479, 266] on button "Use this address" at bounding box center [491, 263] width 98 height 24
type input "[GEOGRAPHIC_DATA]"
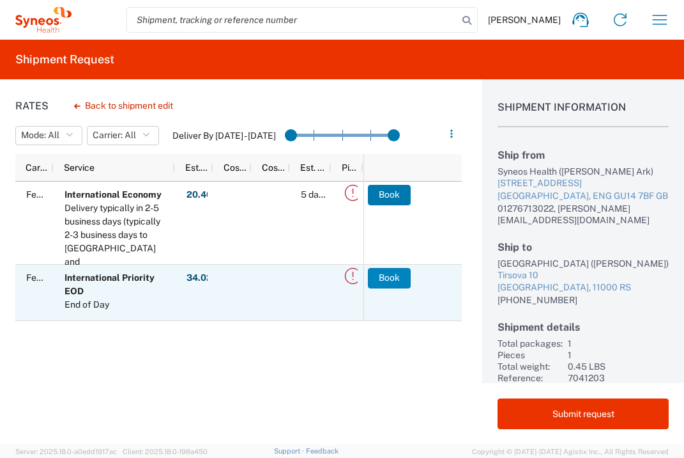
click at [385, 277] on button "Book" at bounding box center [389, 278] width 43 height 20
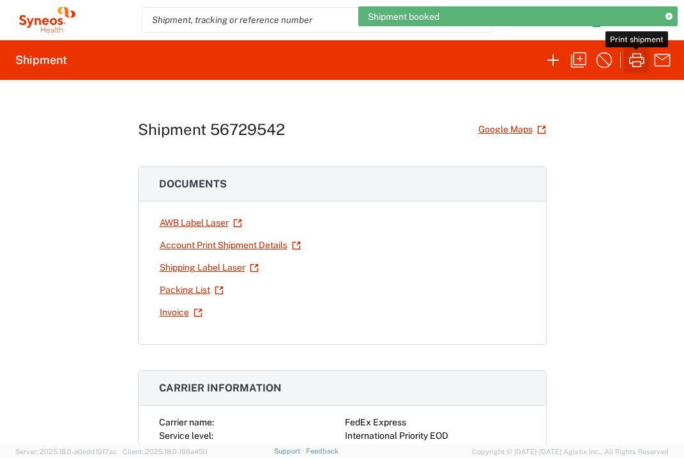
click at [633, 59] on icon "button" at bounding box center [637, 60] width 20 height 20
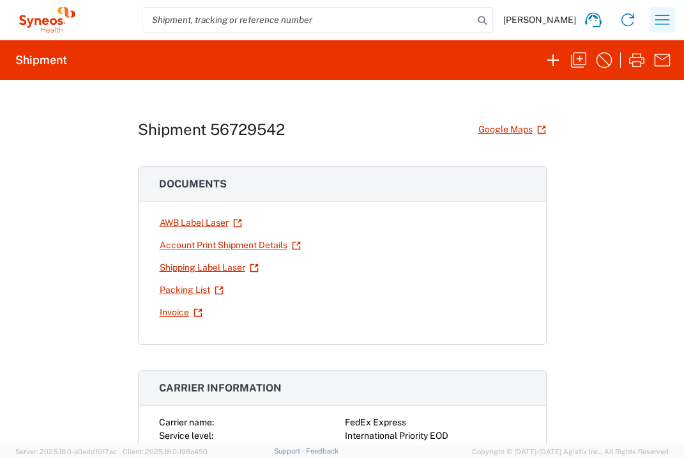
click at [666, 15] on icon "button" at bounding box center [663, 20] width 15 height 10
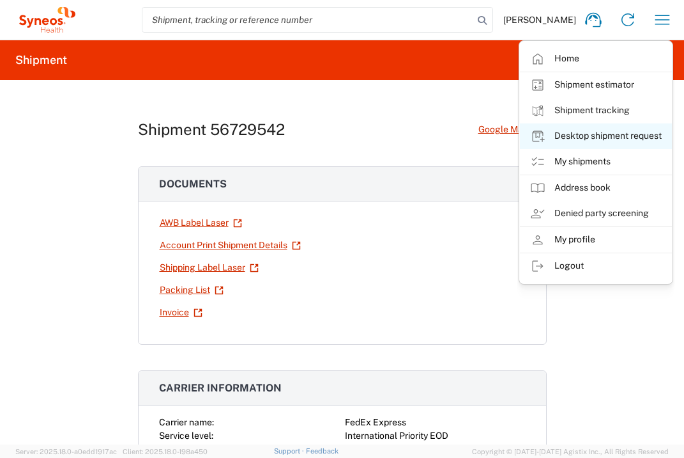
click at [622, 134] on link "Desktop shipment request" at bounding box center [596, 136] width 152 height 26
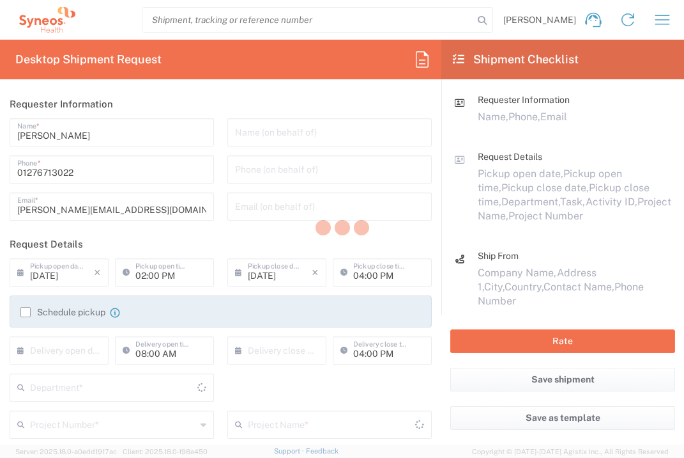
type input "[GEOGRAPHIC_DATA]"
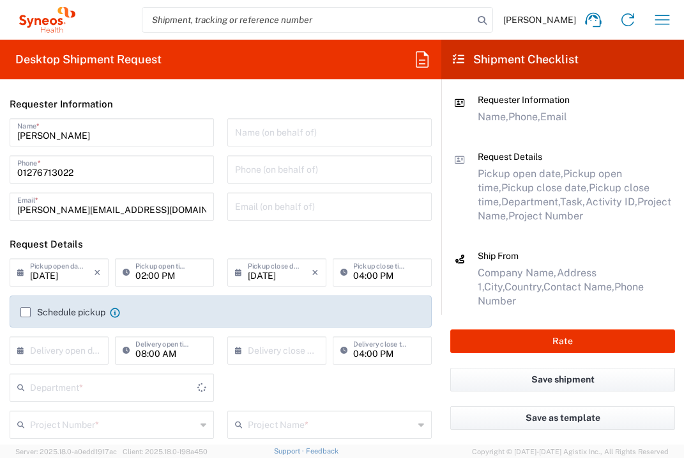
type input "3235"
drag, startPoint x: 59, startPoint y: 350, endPoint x: 59, endPoint y: 358, distance: 8.3
click at [60, 350] on input "text" at bounding box center [62, 349] width 64 height 22
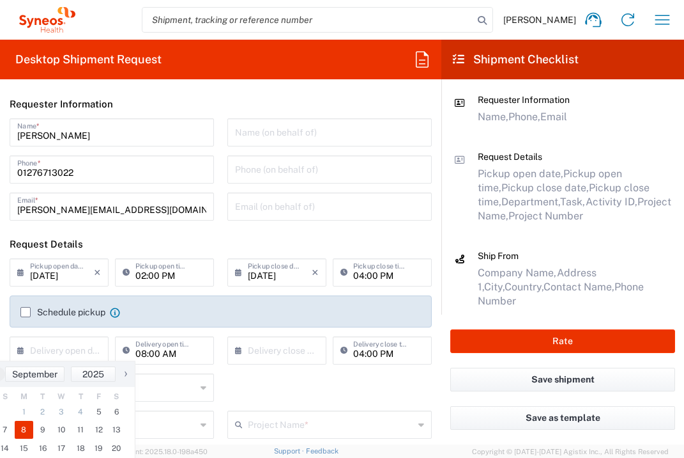
click at [24, 428] on span "8" at bounding box center [24, 429] width 19 height 18
type input "[DATE]"
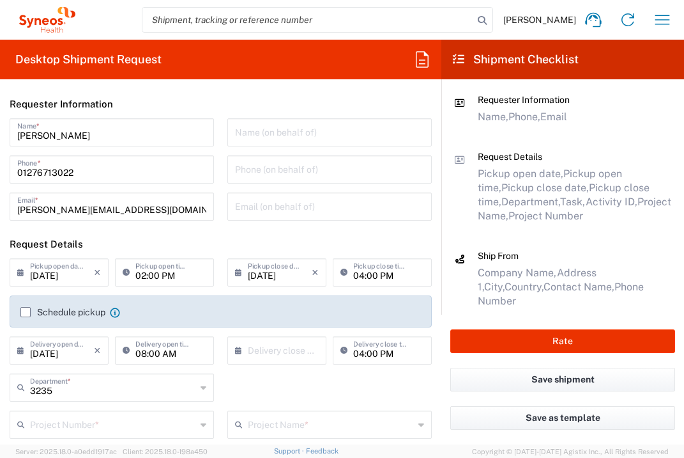
drag, startPoint x: 291, startPoint y: 345, endPoint x: 264, endPoint y: 364, distance: 33.1
click at [289, 345] on input "text" at bounding box center [280, 349] width 64 height 22
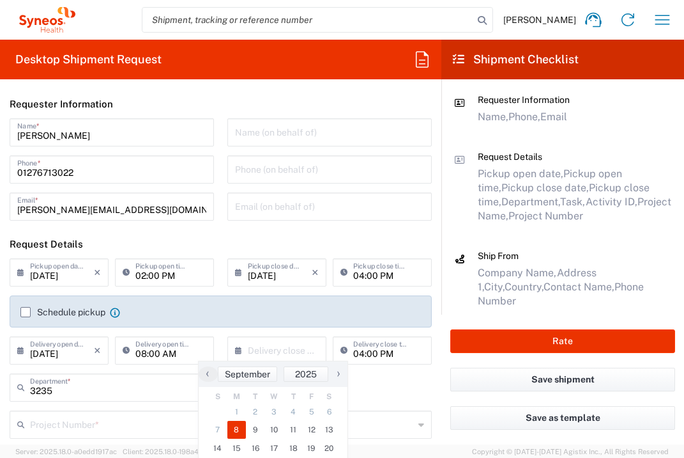
drag, startPoint x: 246, startPoint y: 420, endPoint x: 240, endPoint y: 427, distance: 9.6
click at [240, 427] on span "8" at bounding box center [236, 429] width 19 height 18
type input "[DATE]"
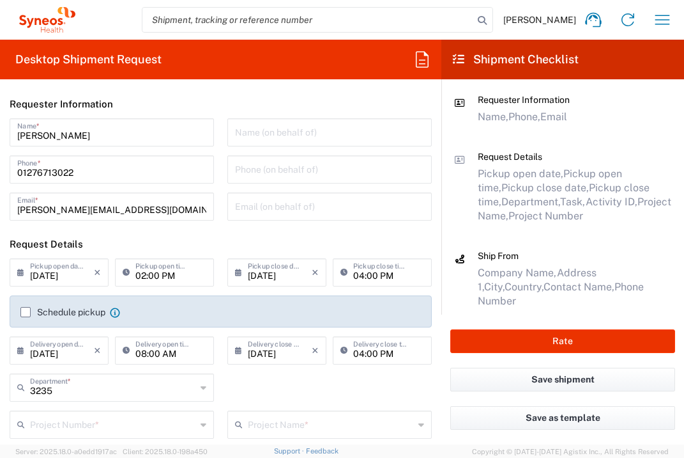
click at [127, 424] on input "text" at bounding box center [113, 423] width 166 height 22
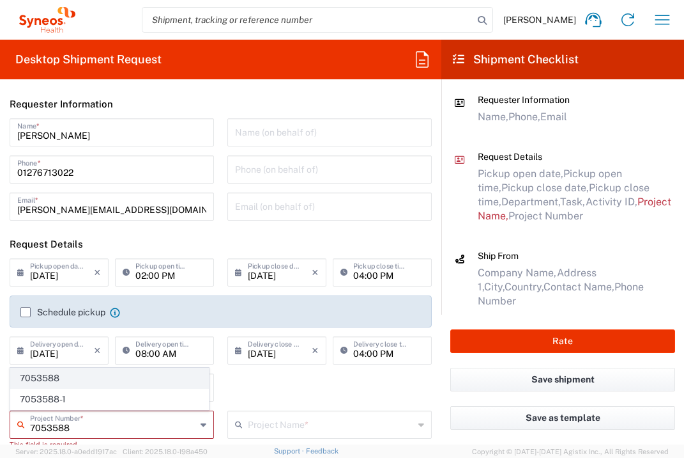
type input "7053588"
click at [127, 376] on span "7053588" at bounding box center [109, 378] width 197 height 20
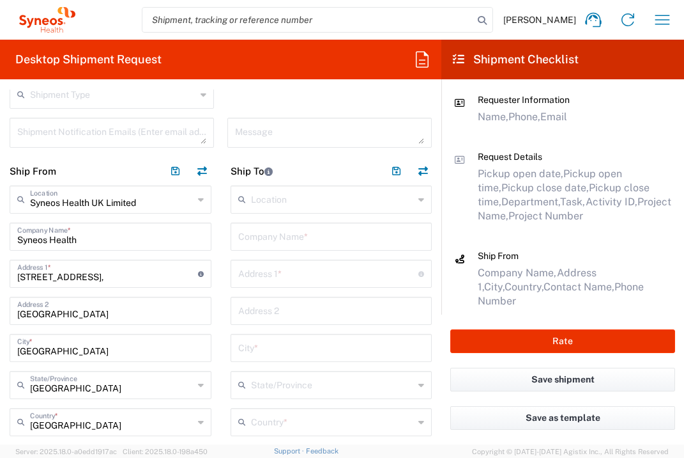
type input "ZWI-ZW171-101"
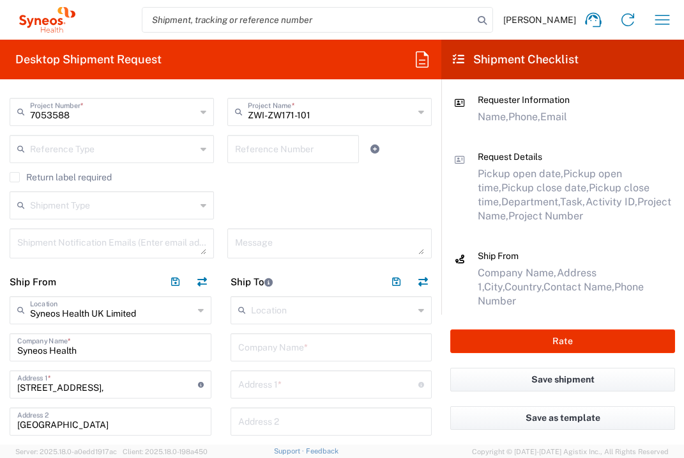
scroll to position [332, 0]
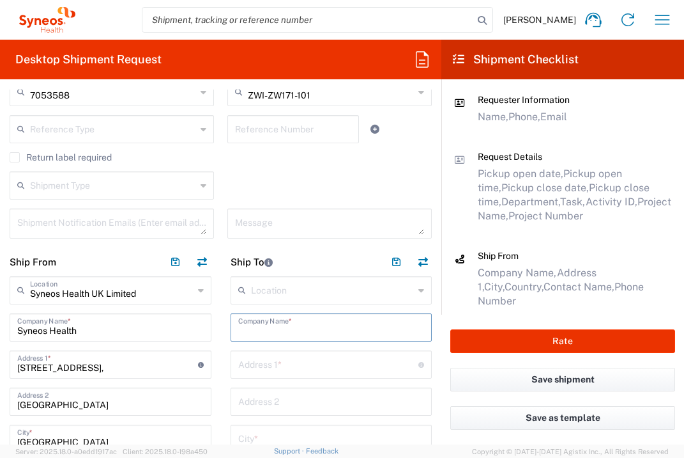
click at [317, 332] on input "text" at bounding box center [331, 326] width 187 height 22
type input "[PERSON_NAME] Management GmbH"
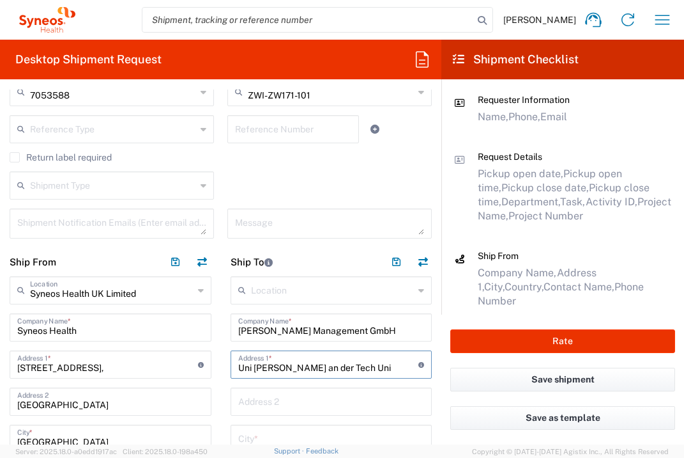
drag, startPoint x: 356, startPoint y: 367, endPoint x: 386, endPoint y: 366, distance: 30.1
click at [386, 366] on input "Uni [PERSON_NAME] an der Tech Uni" at bounding box center [328, 363] width 181 height 22
type input "Uni [PERSON_NAME] an der"
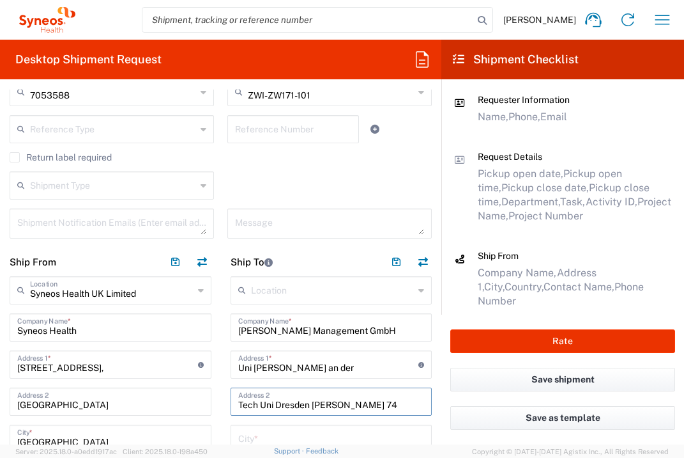
type input "Tech Uni Dresden [PERSON_NAME] 74"
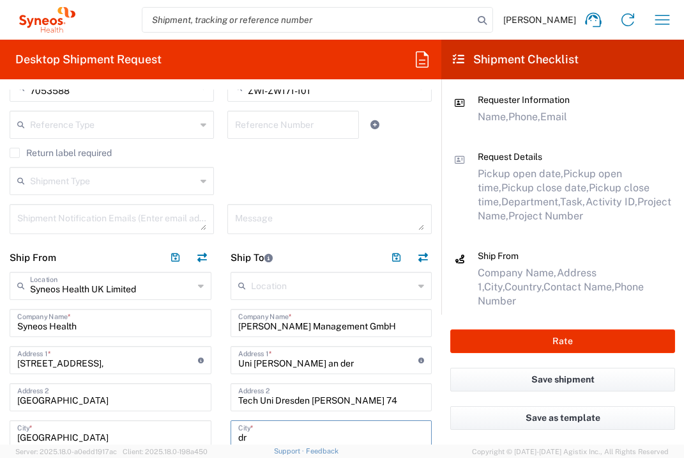
type input "d"
type input "[GEOGRAPHIC_DATA]"
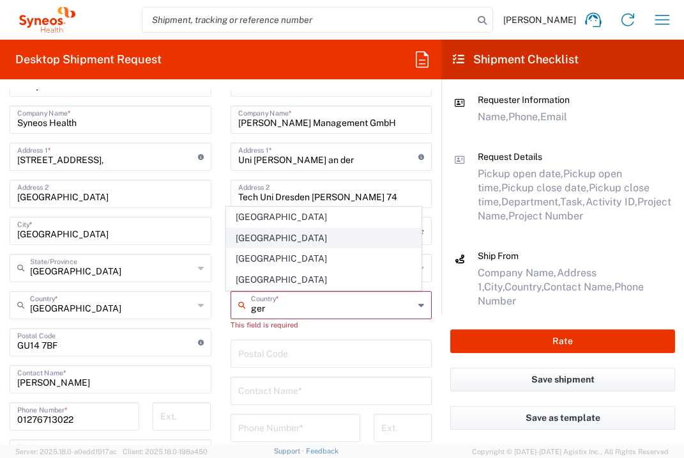
click at [249, 244] on span "[GEOGRAPHIC_DATA]" at bounding box center [324, 238] width 194 height 20
type input "[GEOGRAPHIC_DATA]"
type input "Sender/Shipper"
type input "Delivery Duty Paid"
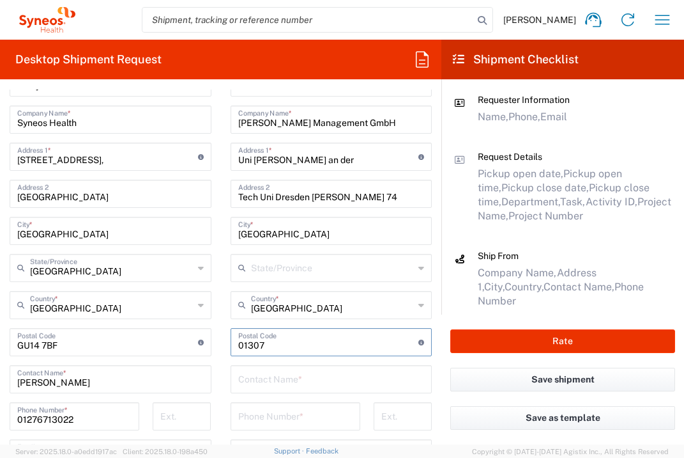
type input "01307"
type input "[PERSON_NAME]"
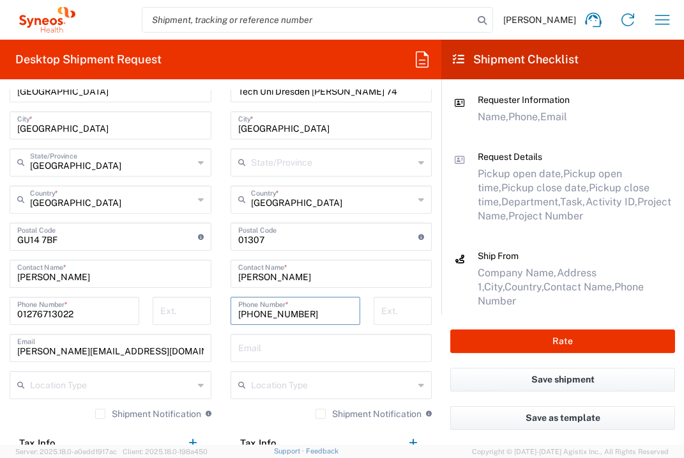
scroll to position [649, 0]
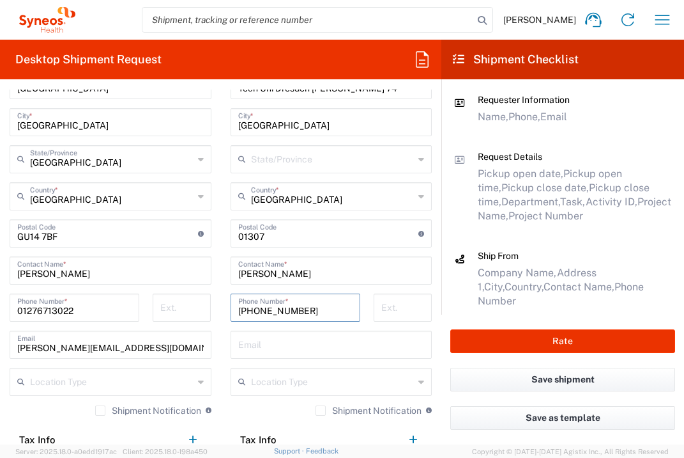
type input "[PHONE_NUMBER]"
click at [290, 341] on input "text" at bounding box center [331, 343] width 187 height 22
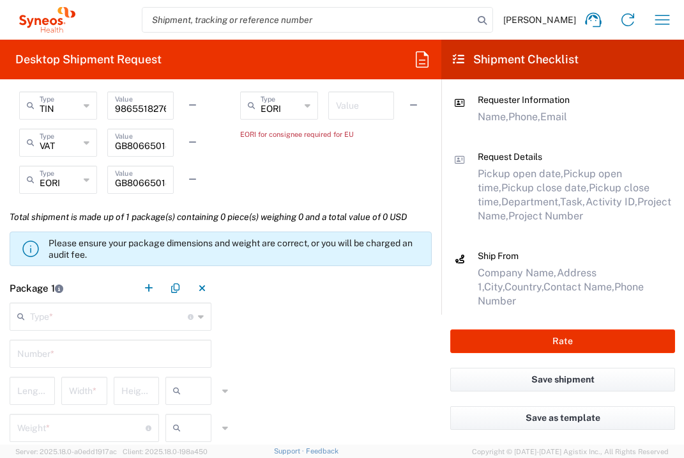
scroll to position [923, 0]
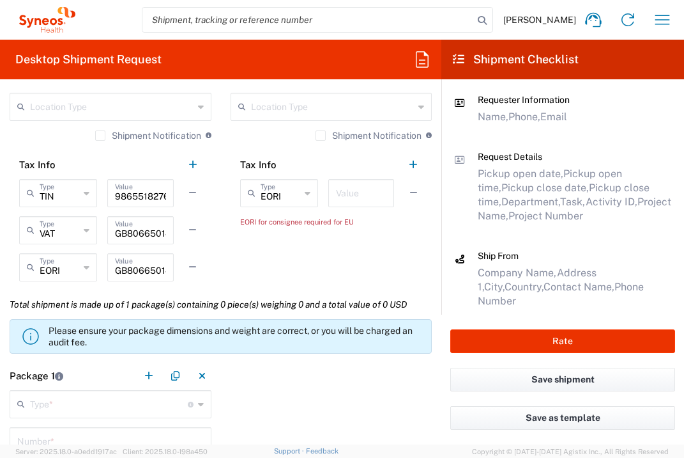
type input "[PERSON_NAME][EMAIL_ADDRESS][DOMAIN_NAME]"
click at [353, 195] on input "text" at bounding box center [361, 192] width 50 height 22
type input "1"
click at [140, 399] on input "text" at bounding box center [109, 403] width 158 height 22
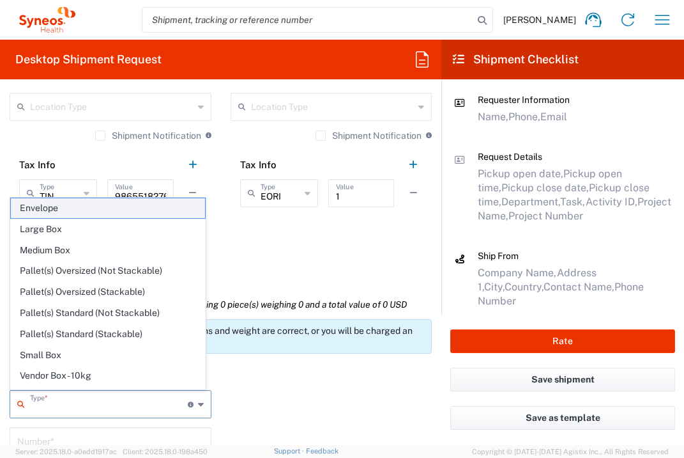
click at [116, 200] on span "Envelope" at bounding box center [108, 208] width 194 height 20
type input "Envelope"
type input "1"
type input "9.5"
type input "12.5"
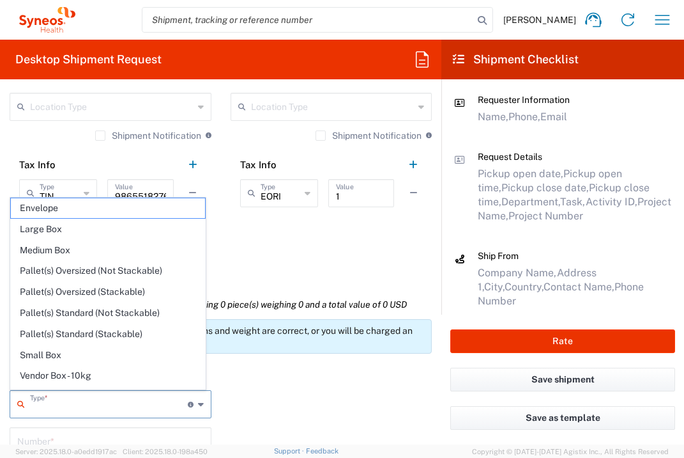
type input "0.25"
type input "in"
type input "0.45"
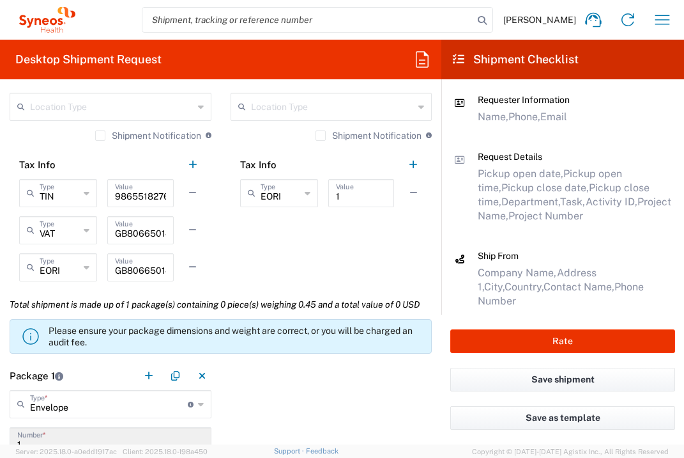
scroll to position [1131, 0]
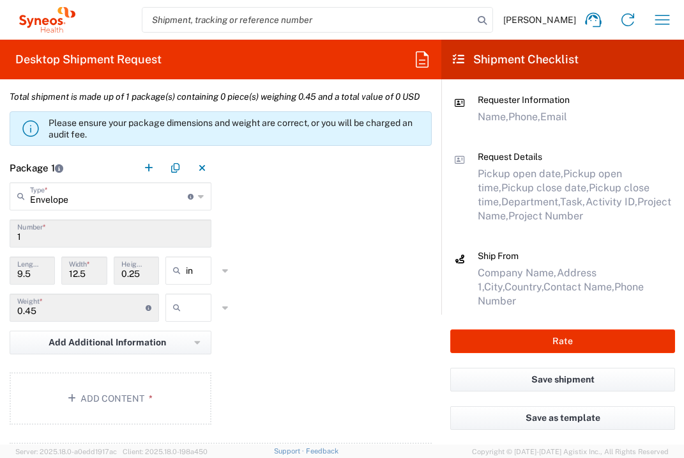
click at [190, 318] on input "text" at bounding box center [202, 307] width 32 height 20
click at [198, 386] on span "lbs" at bounding box center [185, 384] width 42 height 20
type input "lbs"
click at [152, 424] on button "Add Content *" at bounding box center [111, 398] width 202 height 52
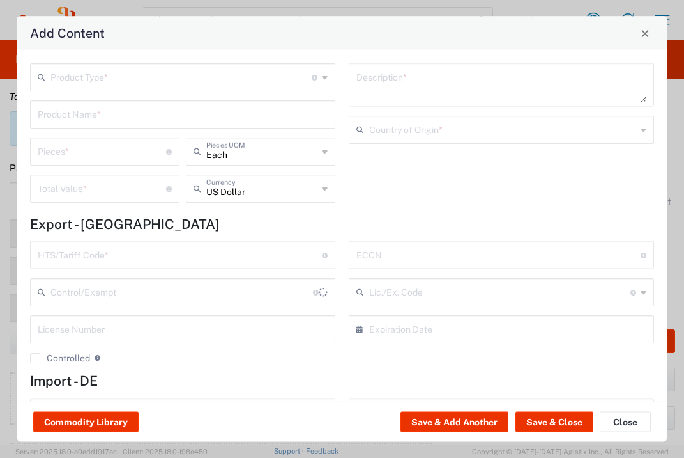
click at [157, 81] on input "text" at bounding box center [180, 76] width 261 height 22
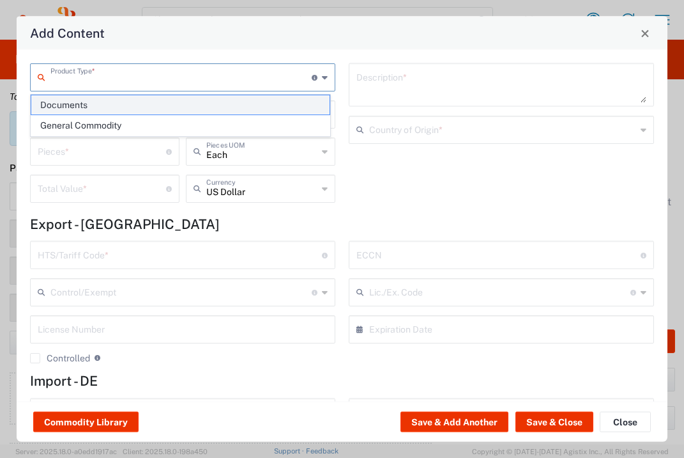
click at [150, 105] on span "Documents" at bounding box center [180, 105] width 298 height 20
type input "Documents"
type input "1"
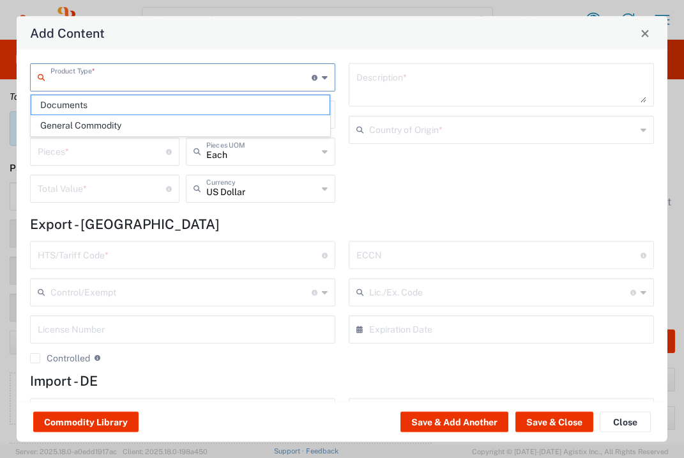
type textarea "Documents"
type input "[GEOGRAPHIC_DATA]"
type input "0000.00.0000"
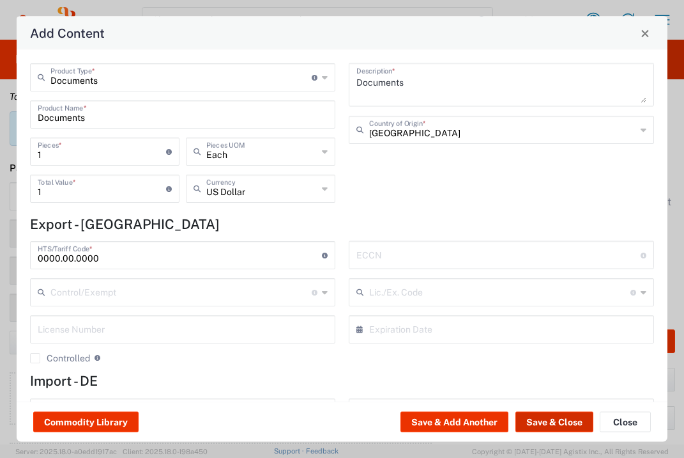
click at [546, 426] on button "Save & Close" at bounding box center [555, 422] width 78 height 20
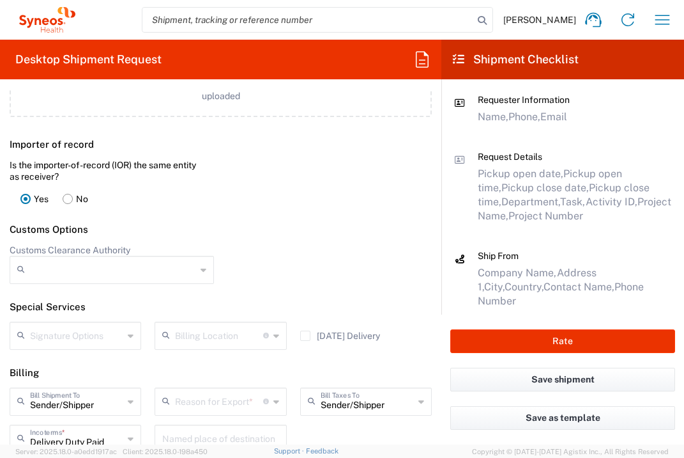
scroll to position [1815, 0]
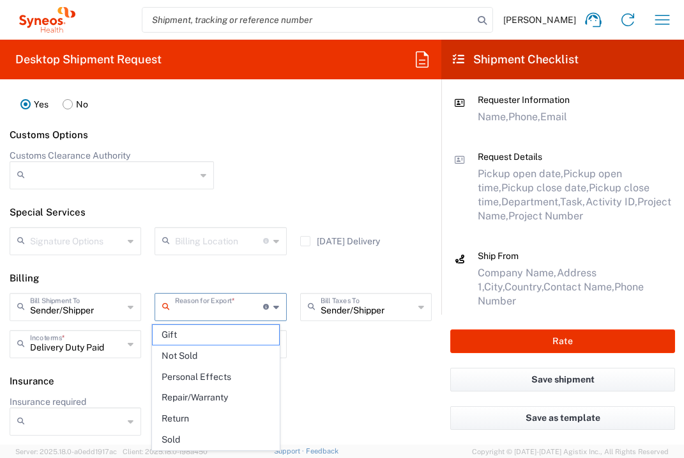
click at [203, 311] on input "text" at bounding box center [219, 306] width 88 height 22
drag, startPoint x: 205, startPoint y: 351, endPoint x: 333, endPoint y: 337, distance: 128.6
click at [206, 352] on span "Not Sold" at bounding box center [216, 356] width 126 height 20
type input "Not Sold"
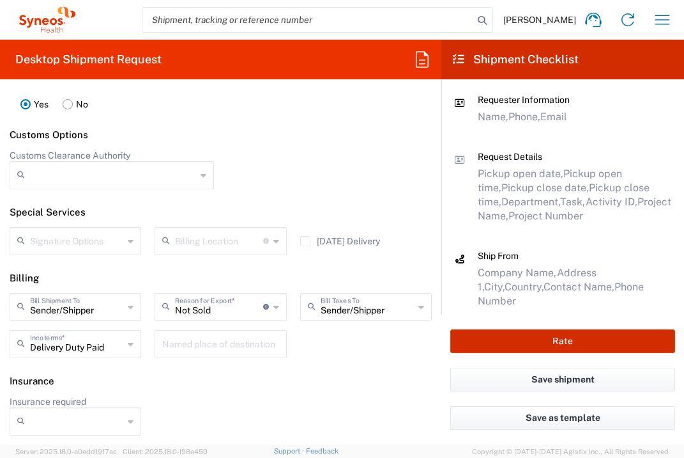
click at [517, 337] on button "Rate" at bounding box center [563, 341] width 225 height 24
type input "7053588"
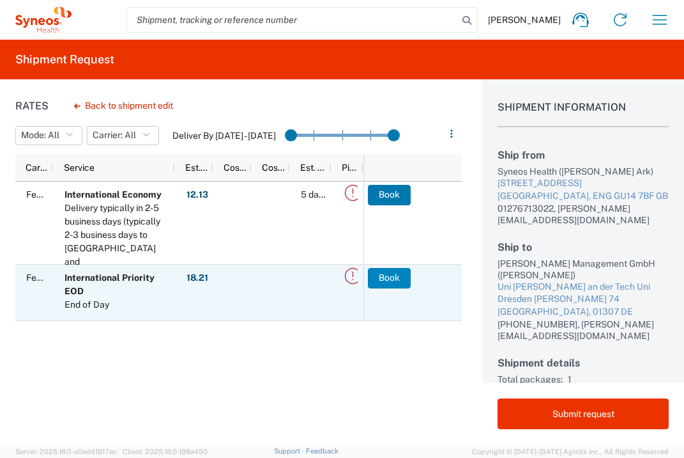
click at [386, 281] on button "Book" at bounding box center [389, 278] width 43 height 20
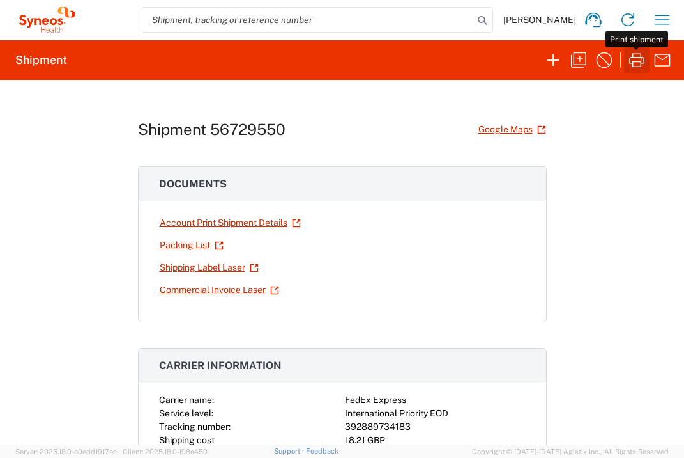
click at [644, 58] on icon "button" at bounding box center [636, 60] width 15 height 14
click at [663, 24] on icon "button" at bounding box center [662, 20] width 20 height 20
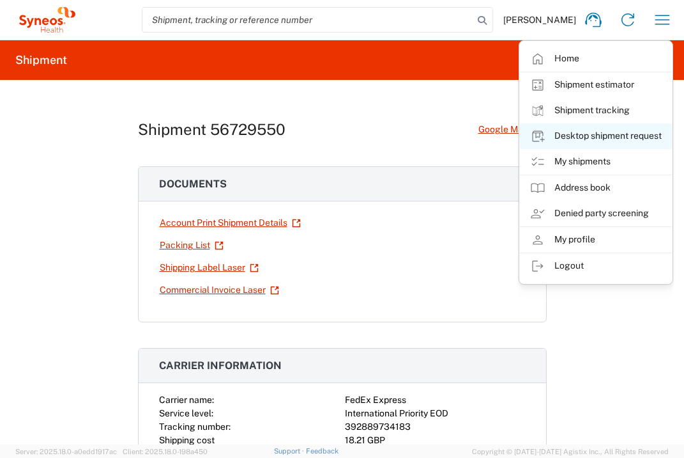
click at [615, 137] on link "Desktop shipment request" at bounding box center [596, 136] width 152 height 26
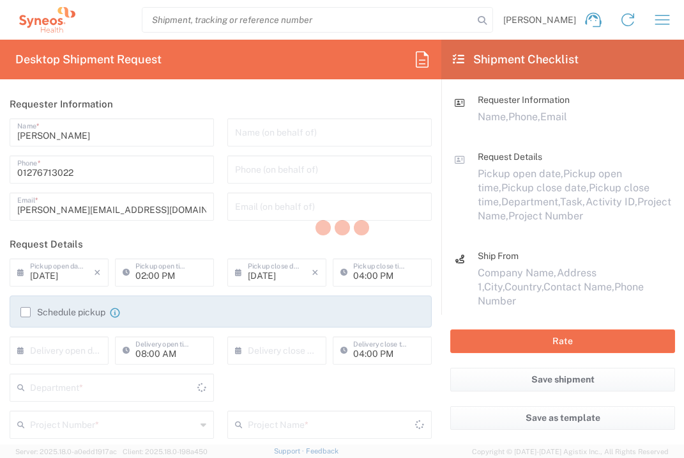
type input "3235"
type input "[GEOGRAPHIC_DATA]"
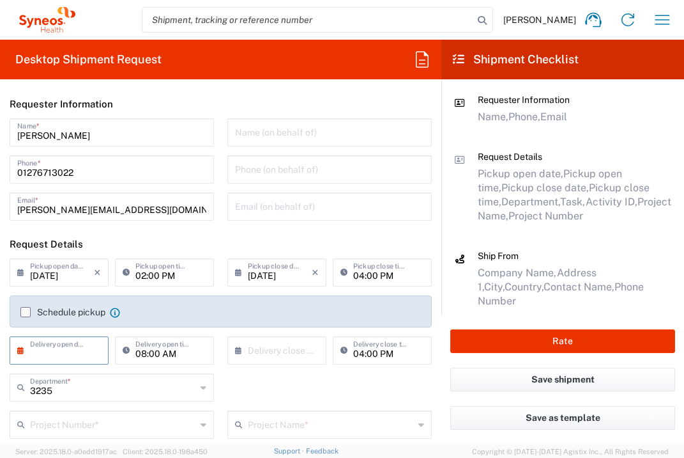
click at [70, 351] on input "text" at bounding box center [62, 349] width 64 height 22
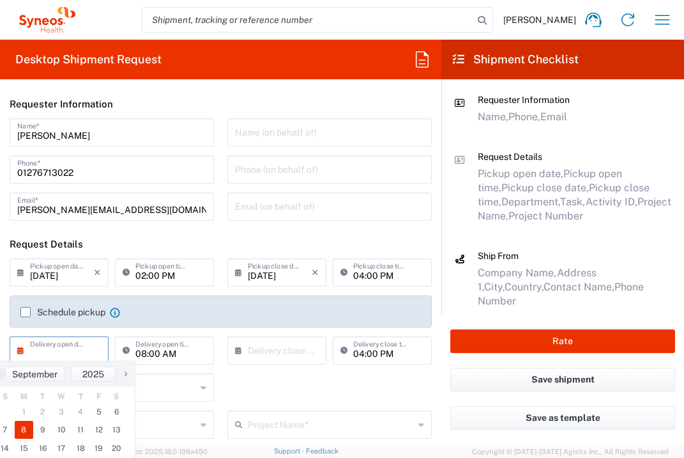
drag, startPoint x: 33, startPoint y: 427, endPoint x: 174, endPoint y: 386, distance: 147.0
click at [27, 427] on span "8" at bounding box center [24, 429] width 19 height 18
type input "[DATE]"
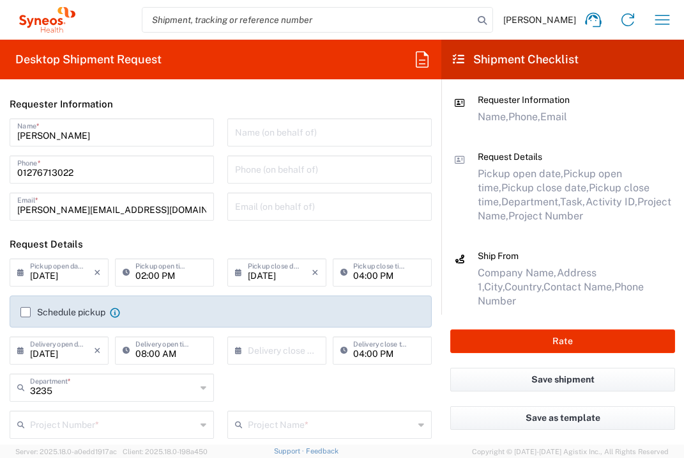
click at [264, 352] on input "text" at bounding box center [280, 349] width 64 height 22
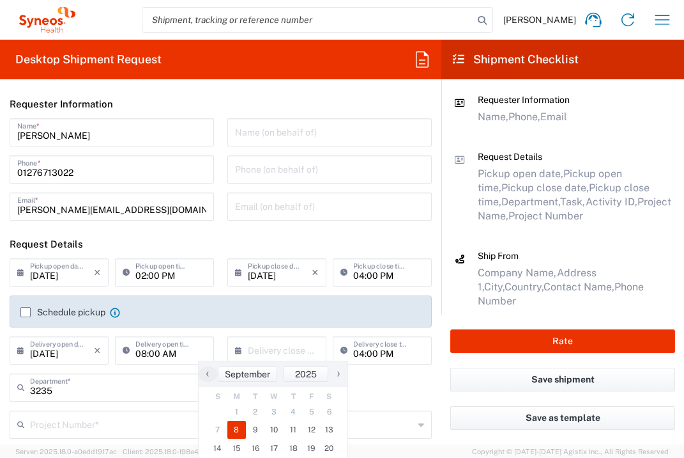
click at [241, 431] on span "8" at bounding box center [236, 429] width 19 height 18
type input "[DATE]"
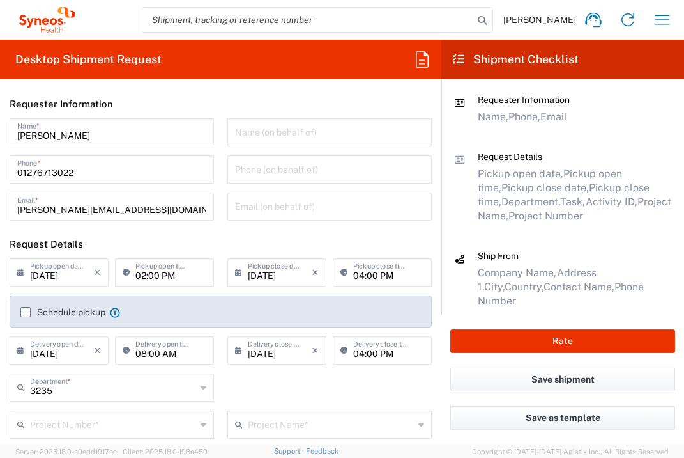
click at [132, 428] on input "text" at bounding box center [113, 423] width 166 height 22
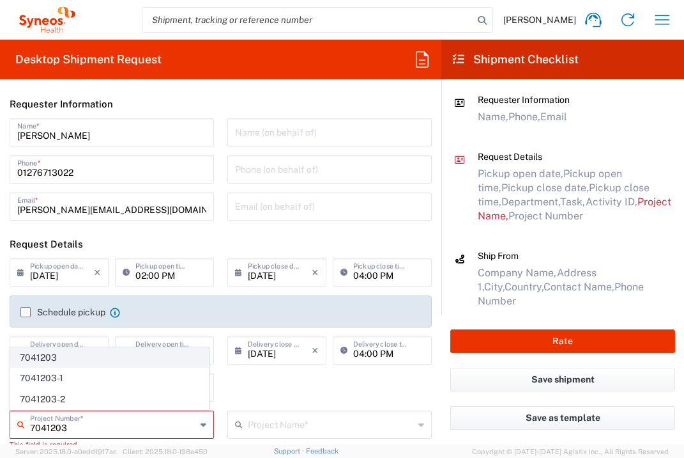
type input "7041203"
click at [115, 359] on span "7041203" at bounding box center [109, 358] width 197 height 20
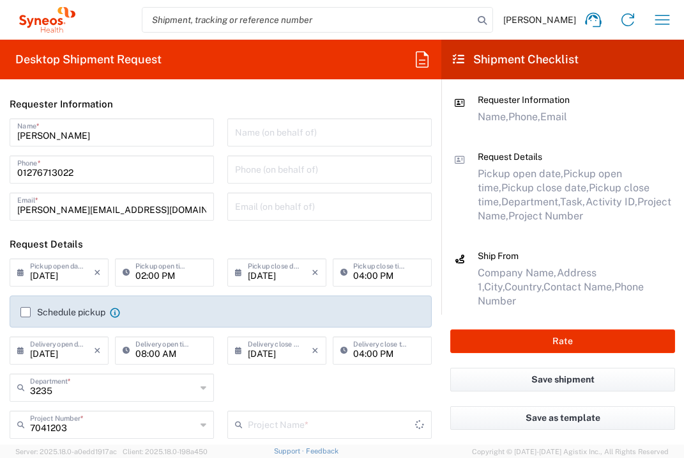
type input "Teva 7041203"
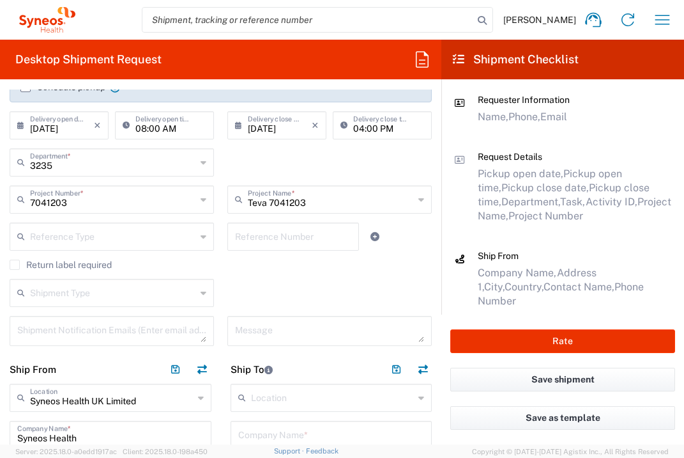
scroll to position [392, 0]
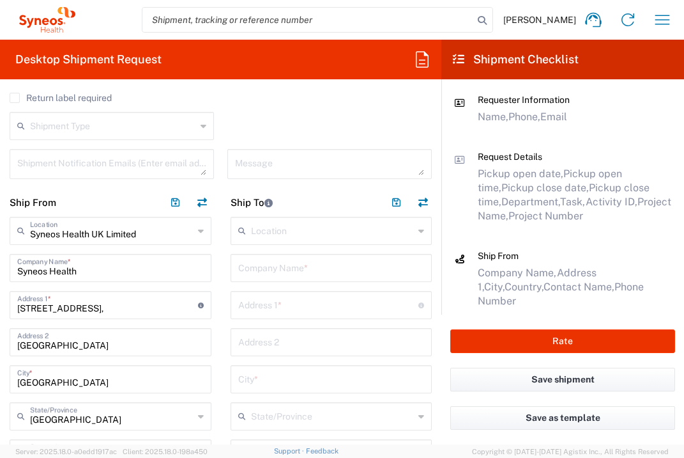
click at [305, 259] on input "text" at bounding box center [331, 267] width 187 height 22
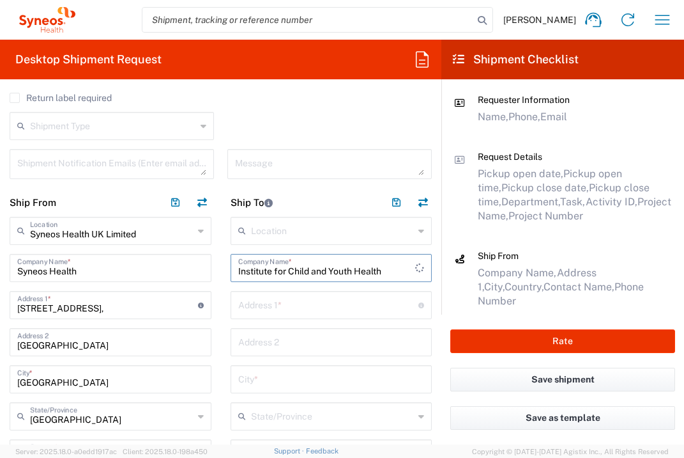
type input "Institute for Child and Youth Health"
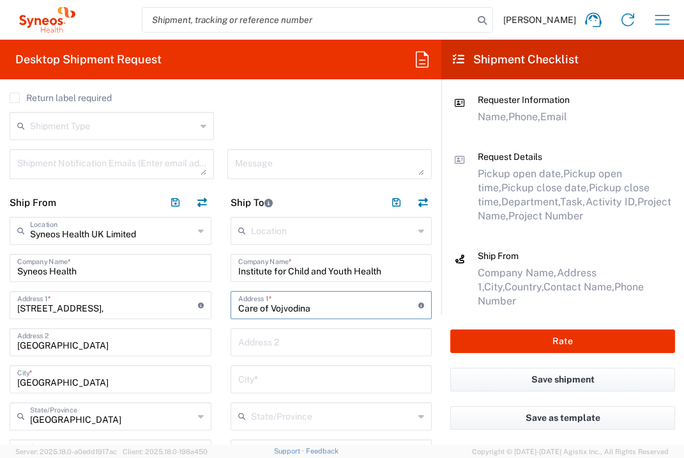
type input "Care of Vojvodina"
type input "[PERSON_NAME] [STREET_ADDRESS]"
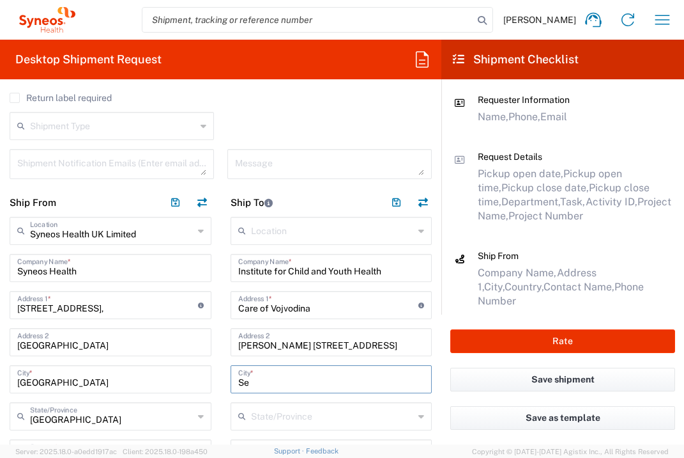
type input "S"
type input "[GEOGRAPHIC_DATA]"
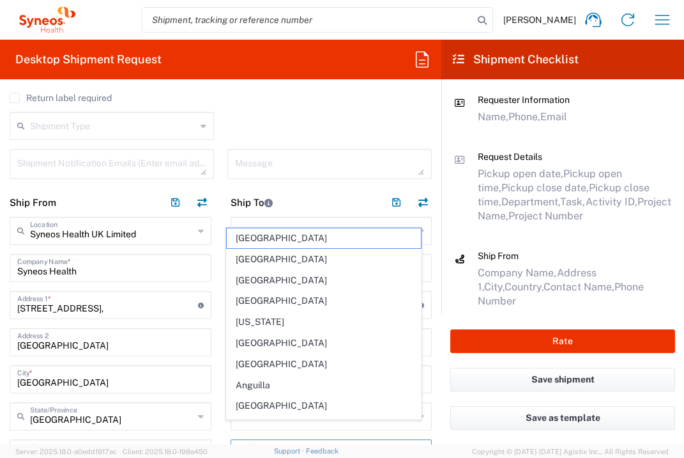
scroll to position [411, 0]
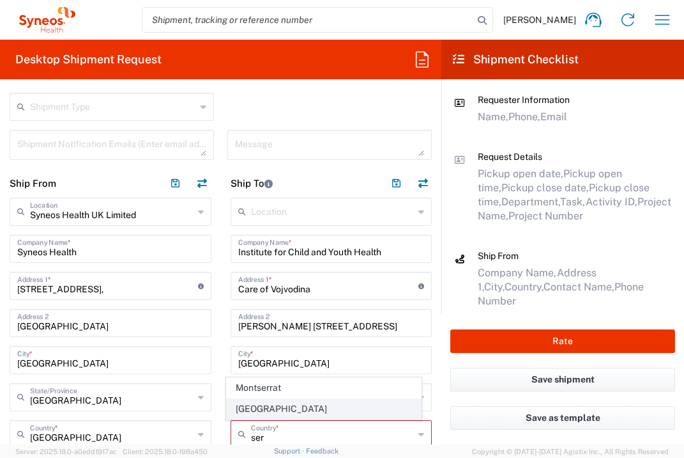
click at [253, 407] on span "[GEOGRAPHIC_DATA]" at bounding box center [324, 409] width 194 height 20
type input "[GEOGRAPHIC_DATA]"
type input "Sender/Shipper"
type input "Delivery Duty Paid"
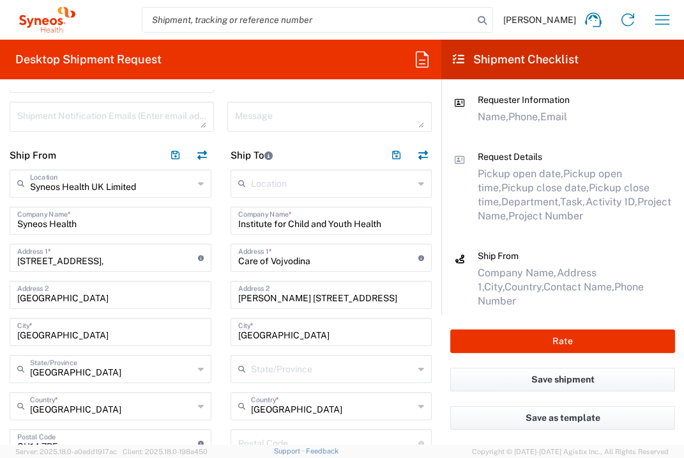
scroll to position [554, 0]
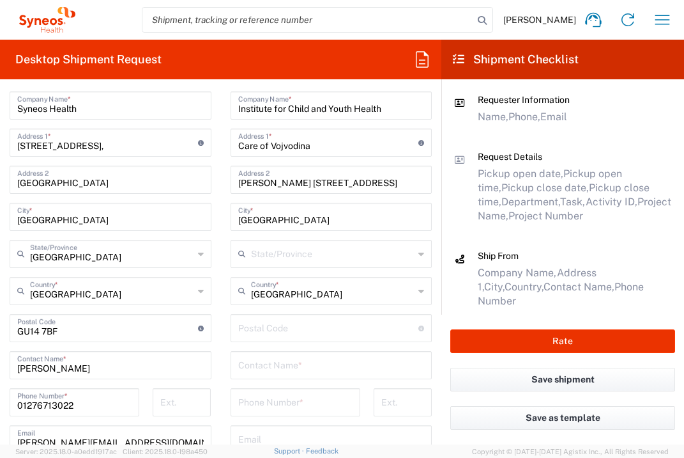
click at [286, 325] on input "undefined" at bounding box center [328, 327] width 181 height 22
type input "21000"
type input "[PERSON_NAME]"
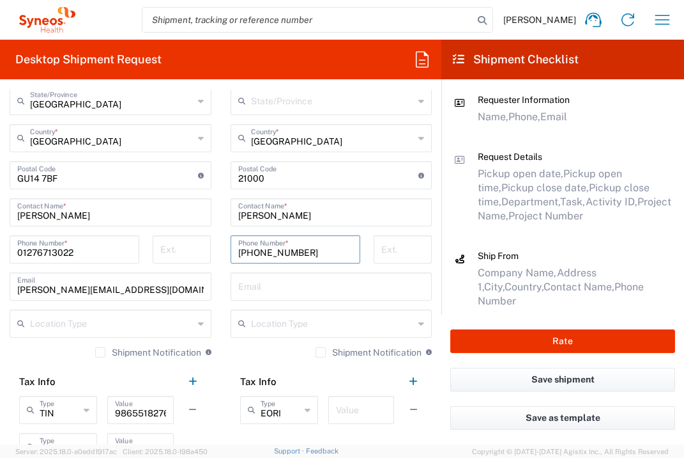
scroll to position [743, 0]
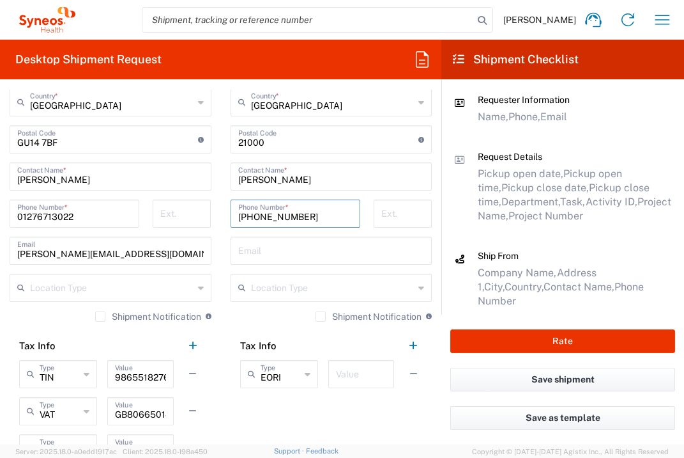
type input "[PHONE_NUMBER]"
click at [362, 369] on input "text" at bounding box center [361, 373] width 50 height 22
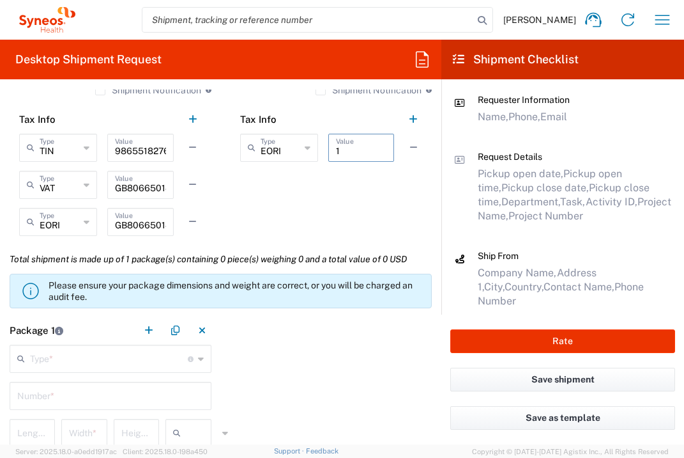
type input "1"
click at [128, 353] on input "text" at bounding box center [109, 357] width 158 height 22
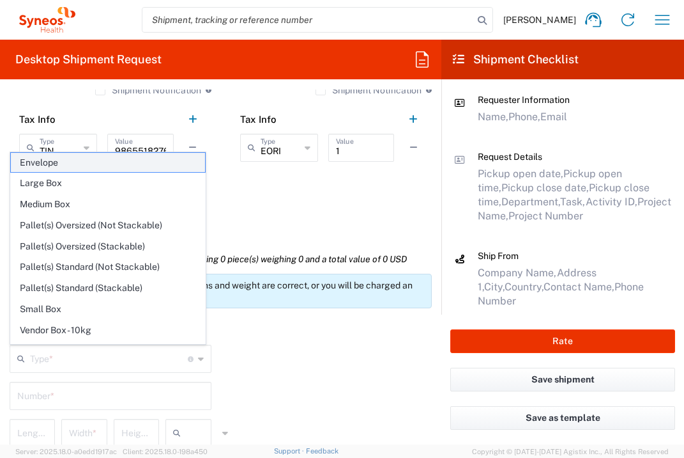
click at [101, 166] on span "Envelope" at bounding box center [108, 163] width 194 height 20
type input "Envelope"
type input "1"
type input "9.5"
type input "12.5"
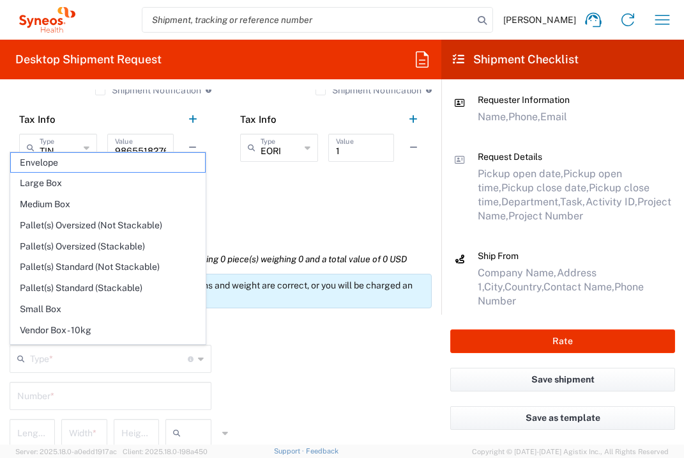
type input "0.25"
type input "in"
type input "0.45"
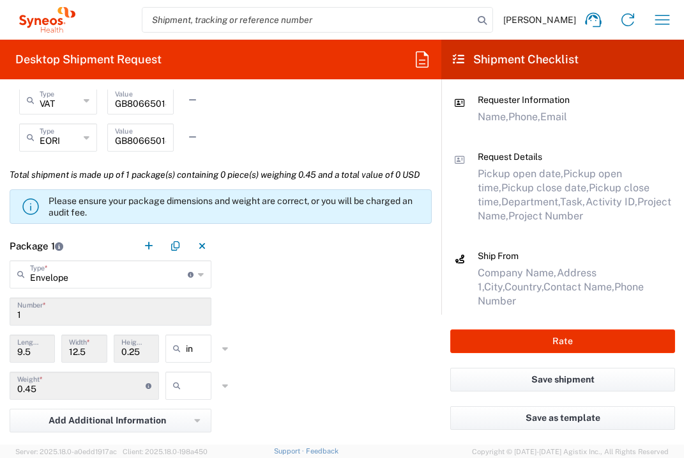
scroll to position [1178, 0]
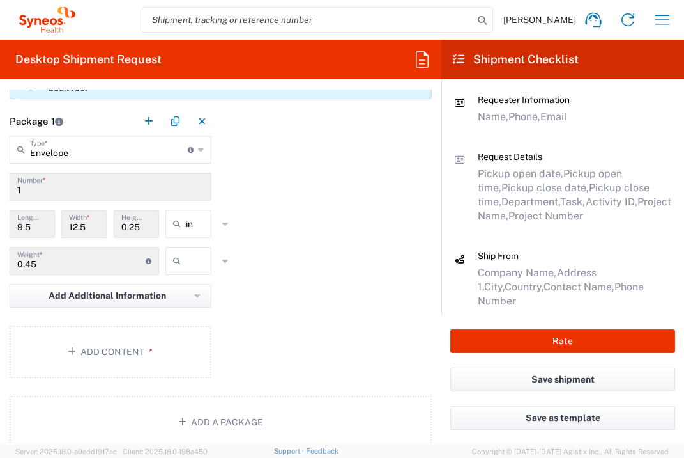
click at [187, 271] on input "text" at bounding box center [202, 260] width 32 height 20
click at [195, 335] on span "lbs" at bounding box center [185, 338] width 42 height 20
type input "lbs"
click at [157, 373] on button "Add Content *" at bounding box center [111, 351] width 202 height 52
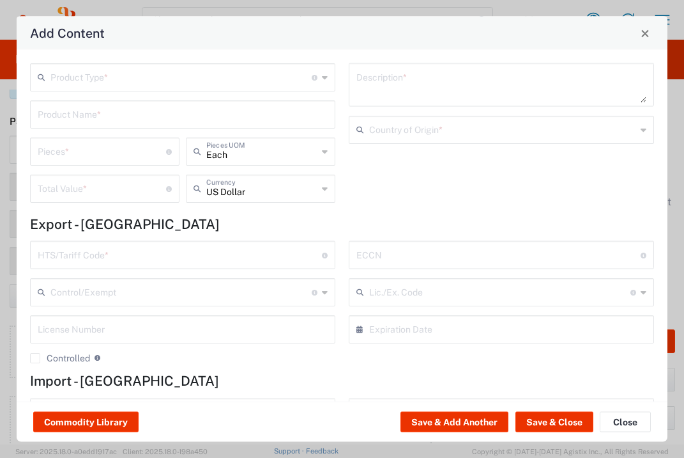
click at [174, 75] on input "text" at bounding box center [180, 76] width 261 height 22
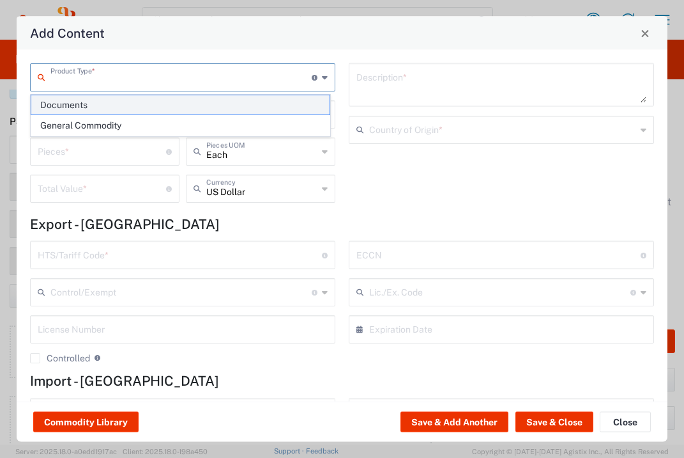
click at [178, 111] on span "Documents" at bounding box center [180, 105] width 298 height 20
type input "Documents"
type input "1"
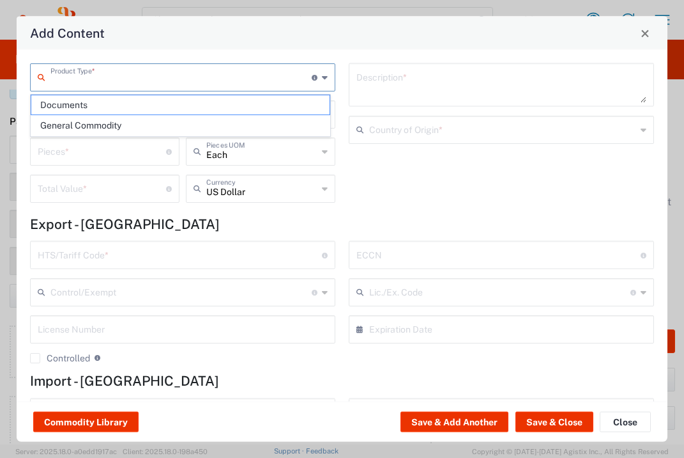
type textarea "Documents"
type input "[GEOGRAPHIC_DATA]"
type input "0000.00.0000"
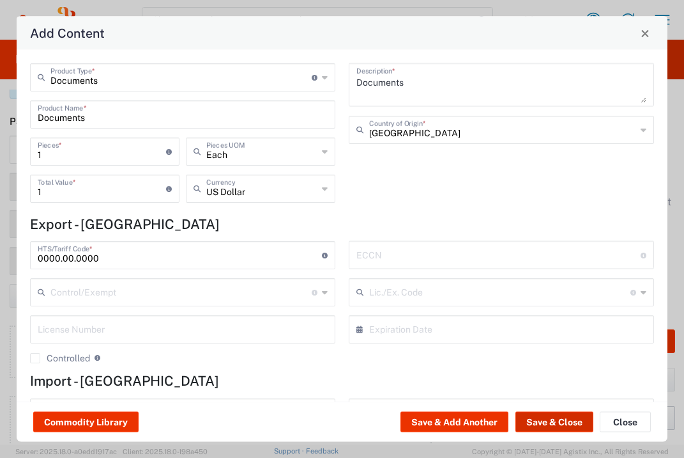
click at [550, 419] on button "Save & Close" at bounding box center [555, 422] width 78 height 20
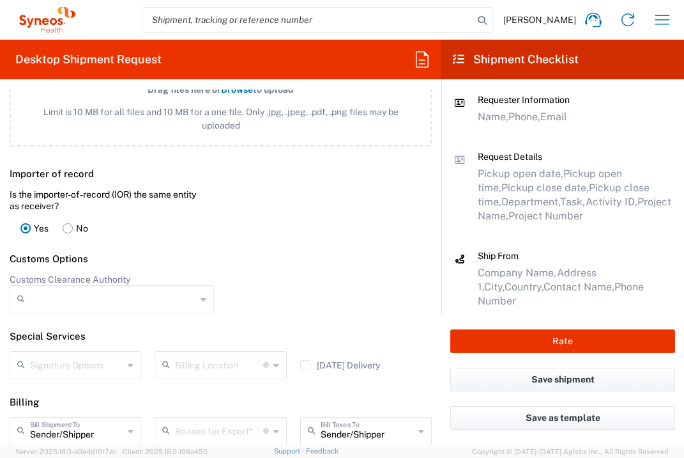
scroll to position [1796, 0]
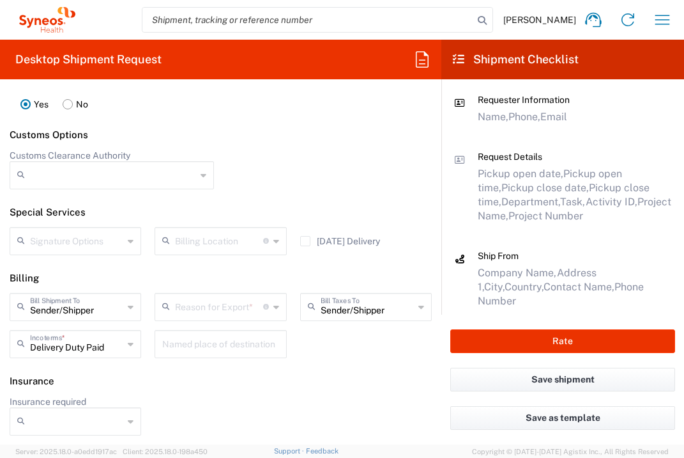
click at [236, 317] on input "text" at bounding box center [219, 306] width 88 height 22
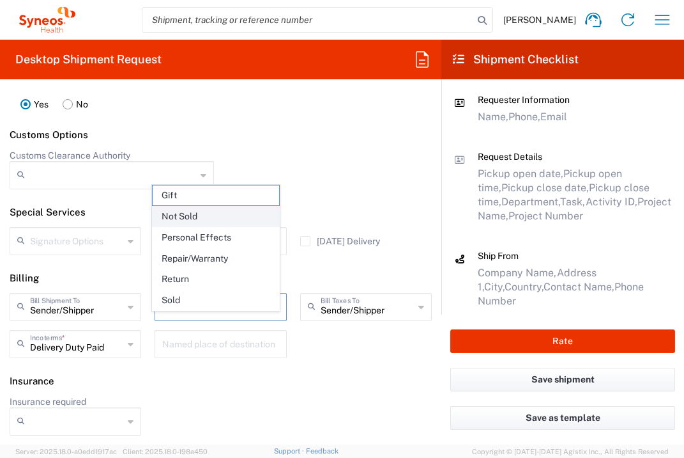
click at [227, 212] on span "Not Sold" at bounding box center [216, 216] width 126 height 20
type input "Not Sold"
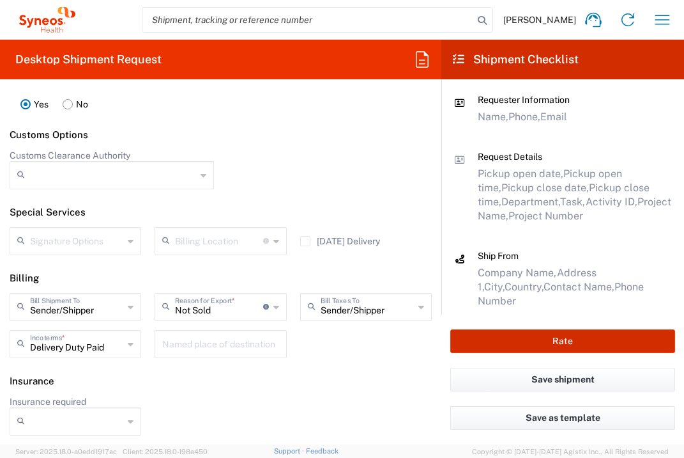
click at [599, 341] on button "Rate" at bounding box center [563, 341] width 225 height 24
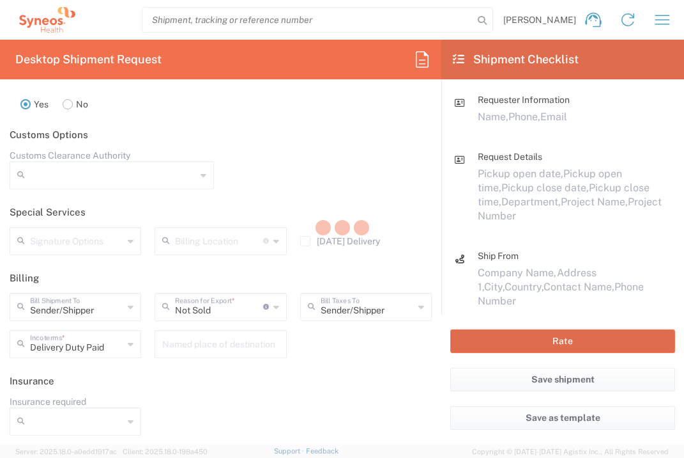
type input "7041203"
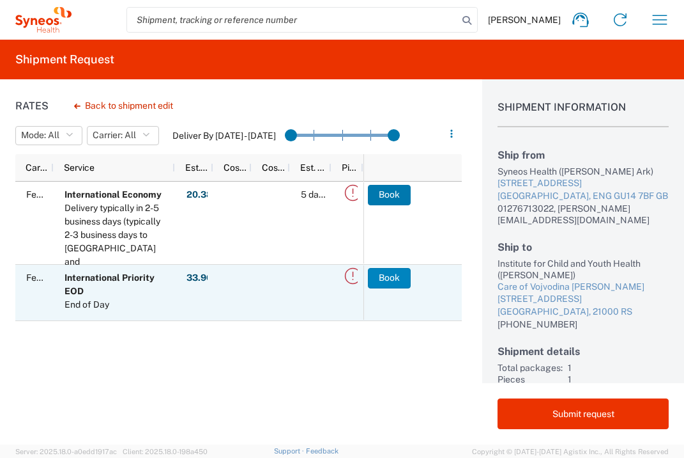
click at [397, 282] on button "Book" at bounding box center [389, 278] width 43 height 20
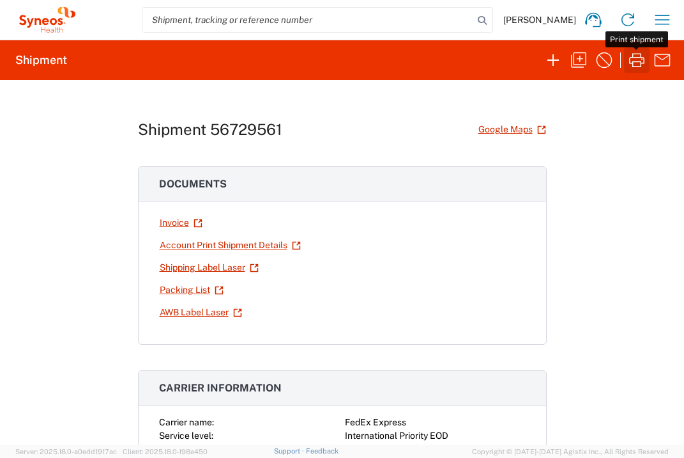
click at [640, 63] on icon "button" at bounding box center [637, 60] width 20 height 20
click at [658, 24] on icon "button" at bounding box center [662, 20] width 20 height 20
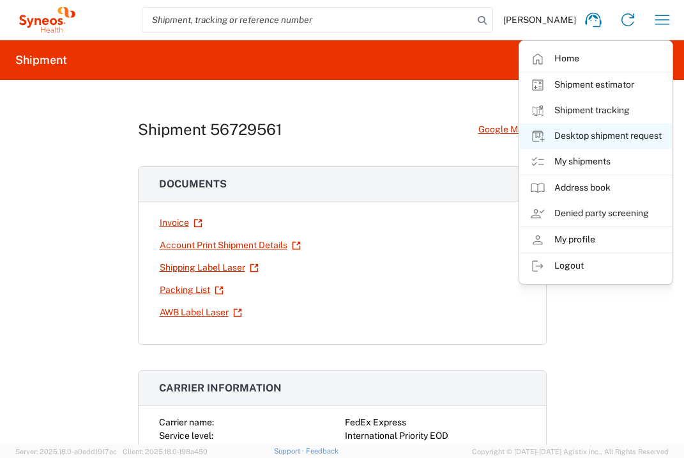
click at [604, 140] on link "Desktop shipment request" at bounding box center [596, 136] width 152 height 26
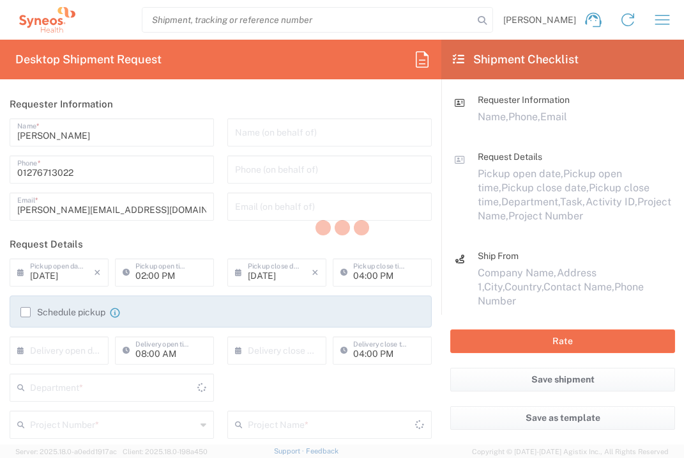
type input "3235"
type input "[GEOGRAPHIC_DATA]"
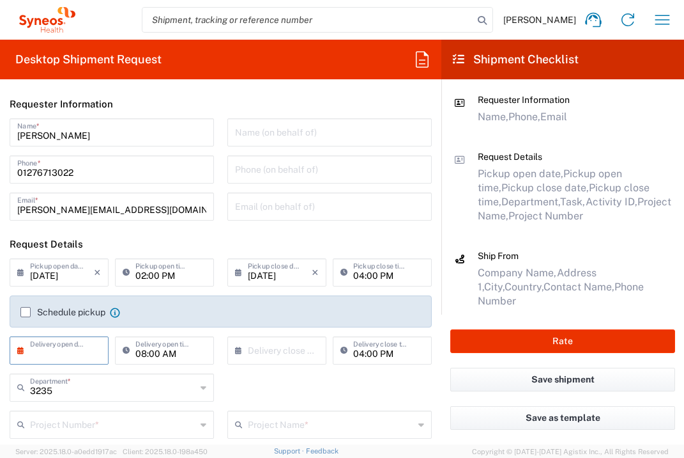
click at [83, 343] on input "text" at bounding box center [62, 349] width 64 height 22
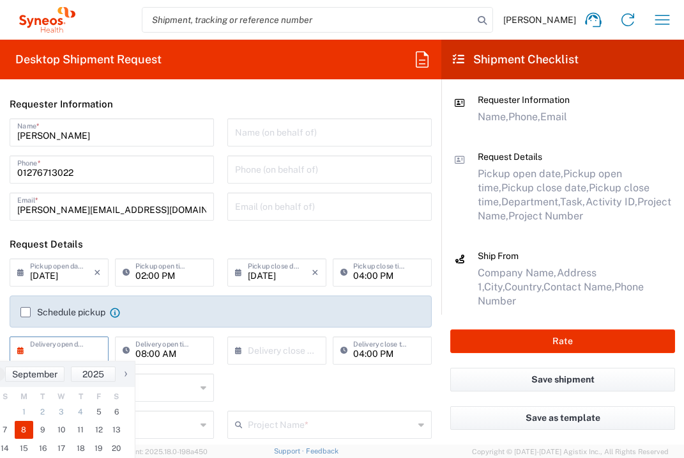
click at [24, 429] on span "8" at bounding box center [24, 429] width 19 height 18
type input "[DATE]"
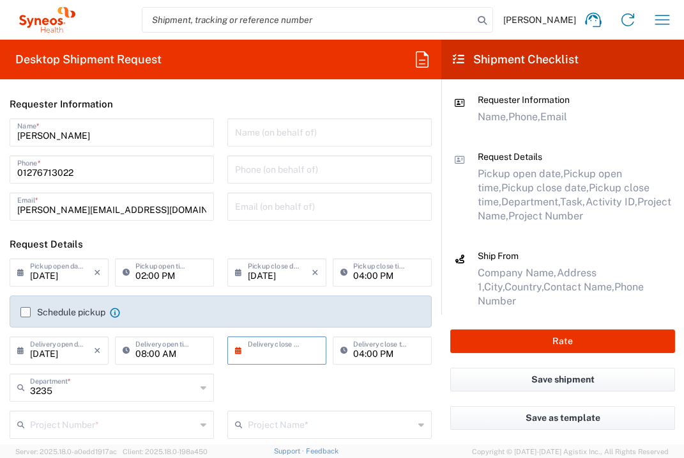
click at [267, 346] on input "text" at bounding box center [280, 349] width 64 height 22
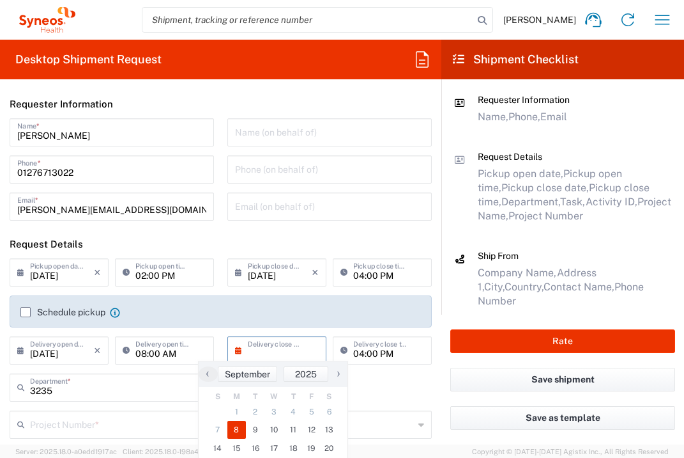
click at [239, 429] on span "8" at bounding box center [236, 429] width 19 height 18
type input "[DATE]"
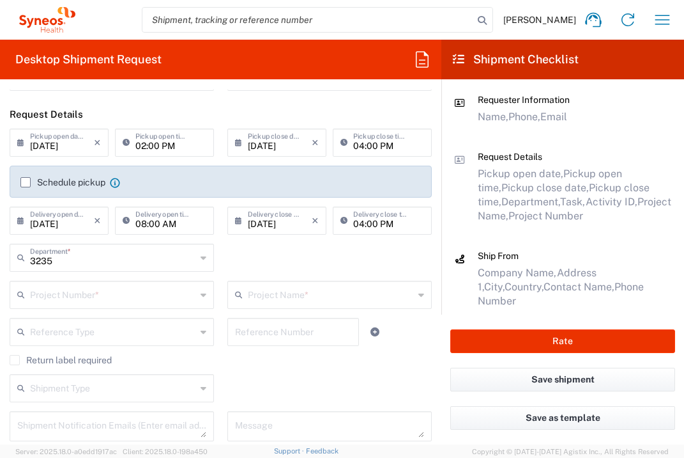
scroll to position [162, 0]
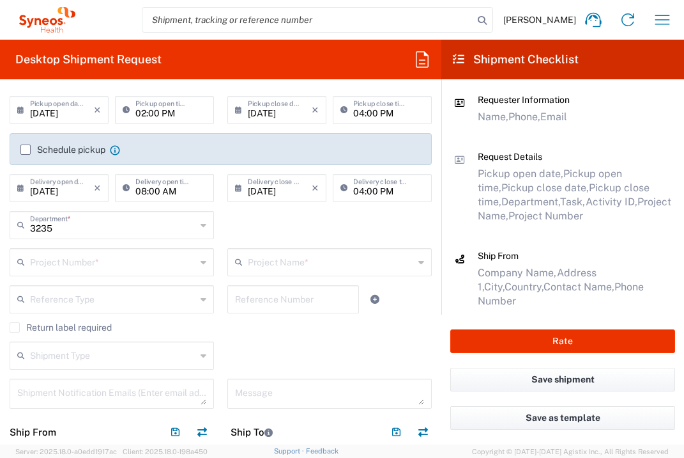
click at [130, 257] on input "text" at bounding box center [113, 261] width 166 height 22
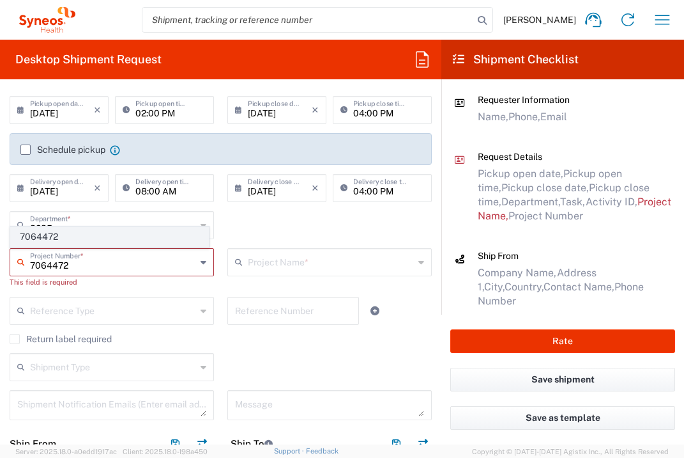
type input "7064472"
click at [168, 229] on span "7064472" at bounding box center [109, 237] width 197 height 20
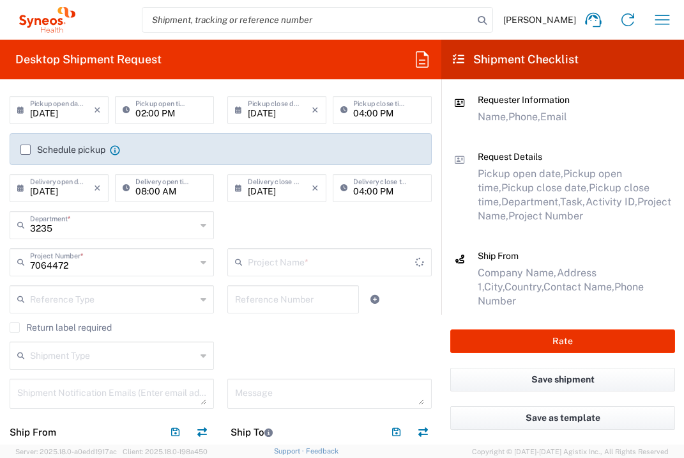
type input "Gilead 7064472"
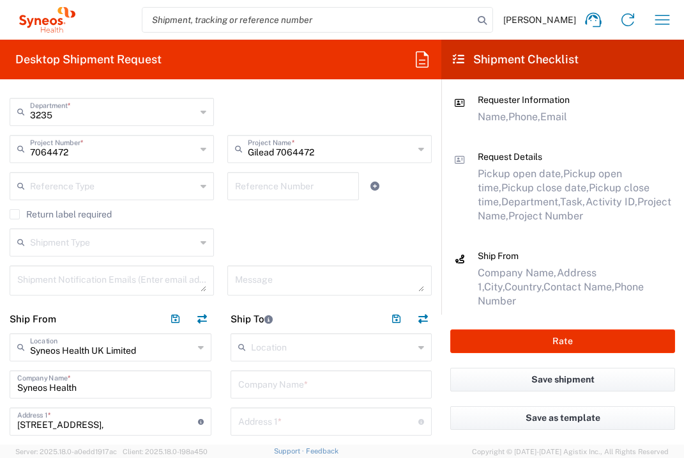
scroll to position [299, 0]
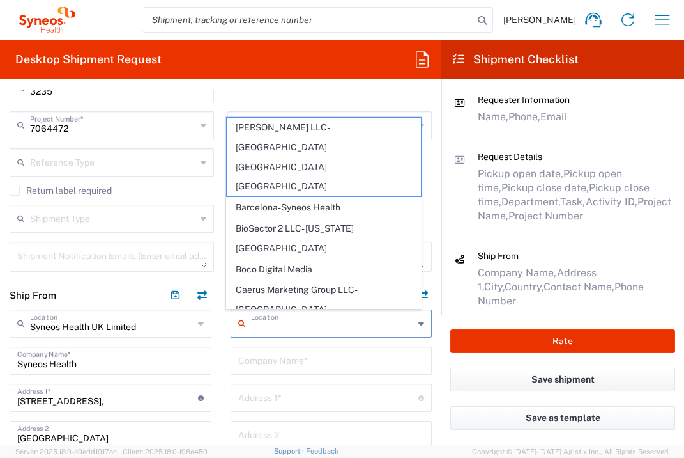
click at [325, 331] on input "text" at bounding box center [333, 322] width 164 height 22
click at [344, 366] on input "text" at bounding box center [331, 359] width 187 height 22
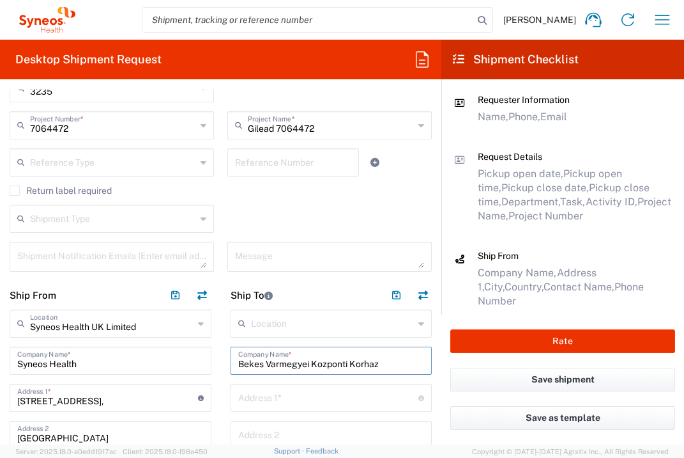
type input "Bekes Varmegyei Kozponti Korhaz"
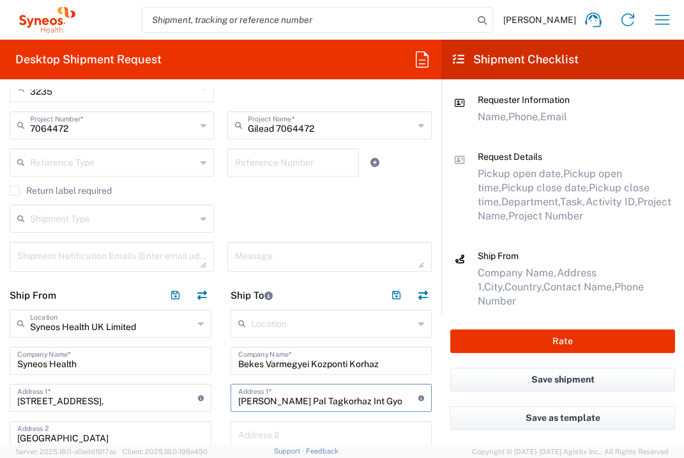
type input "[PERSON_NAME] Pal Tagkorhaz Int Gyo"
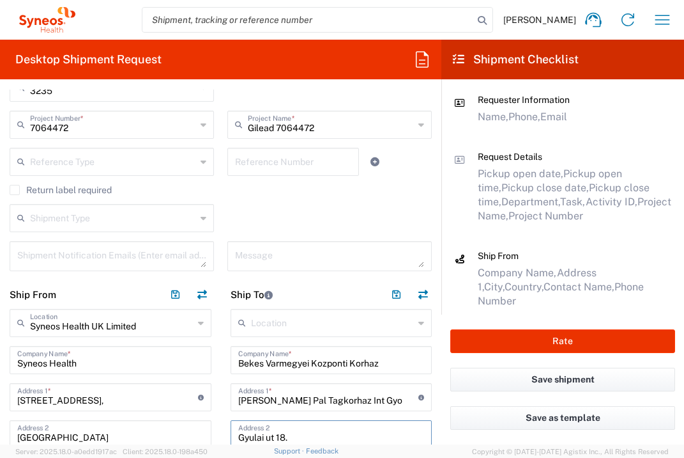
type input "Gyulai ut 18."
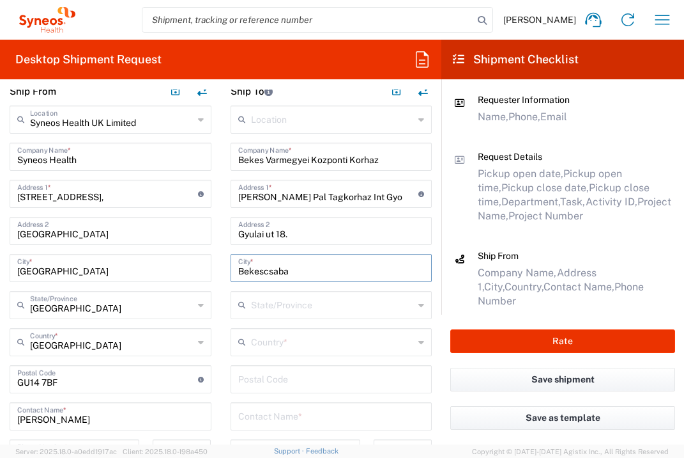
type input "Bekescsaba"
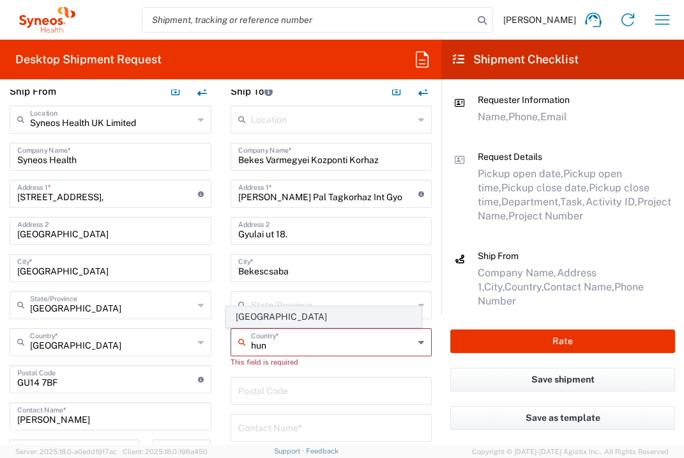
click at [257, 312] on span "[GEOGRAPHIC_DATA]" at bounding box center [324, 317] width 194 height 20
type input "[GEOGRAPHIC_DATA]"
type input "Sender/Shipper"
type input "Delivery Duty Paid"
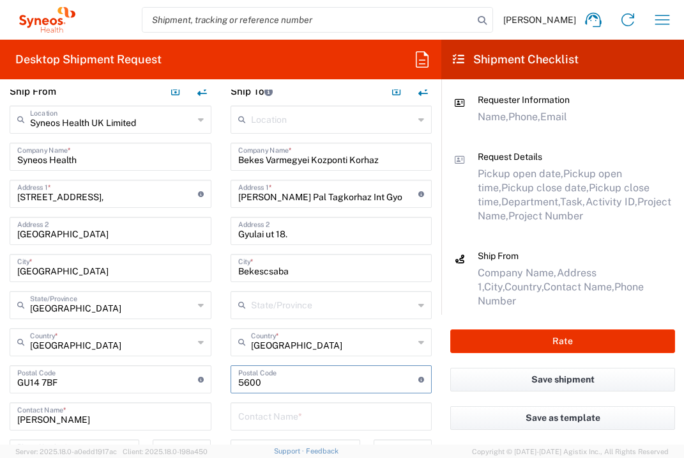
type input "5600"
type input "[PERSON_NAME]"
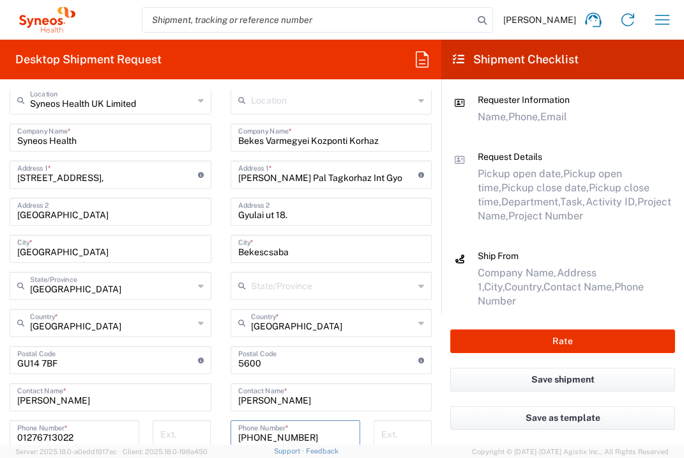
type input "[PHONE_NUMBER]"
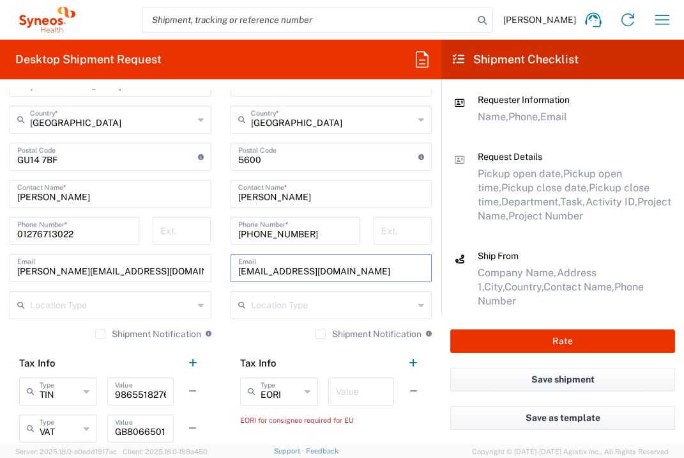
type input "[EMAIL_ADDRESS][DOMAIN_NAME]"
click at [351, 398] on input "text" at bounding box center [361, 390] width 50 height 22
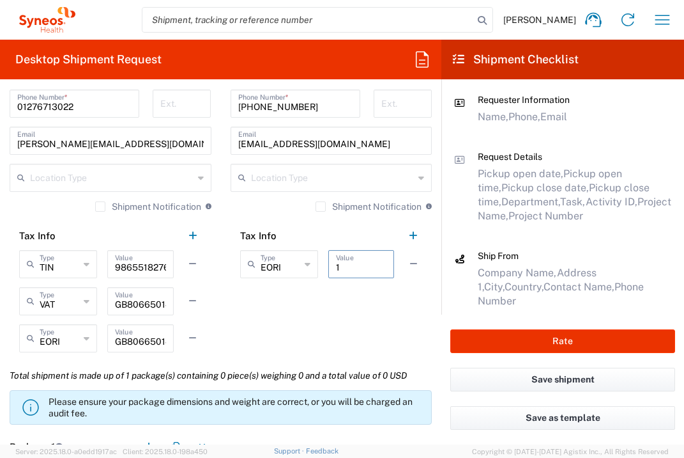
scroll to position [969, 0]
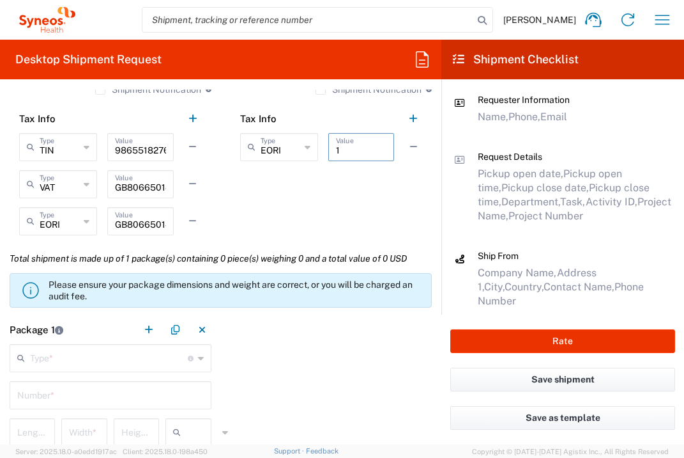
type input "1"
click at [134, 354] on input "text" at bounding box center [109, 357] width 158 height 22
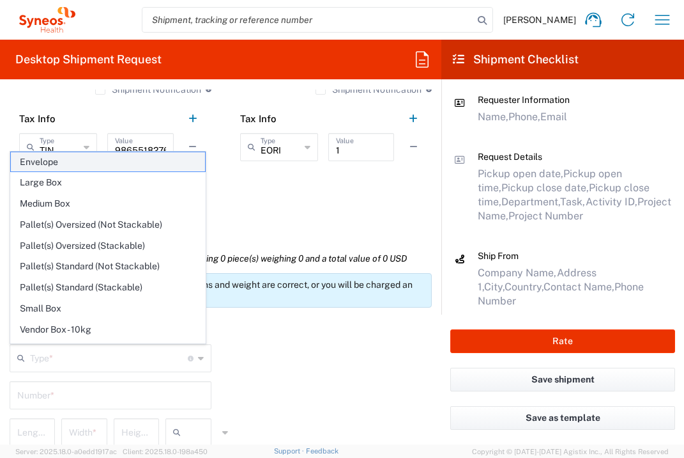
click at [128, 162] on span "Envelope" at bounding box center [108, 162] width 194 height 20
type input "Envelope"
type input "1"
type input "9.5"
type input "12.5"
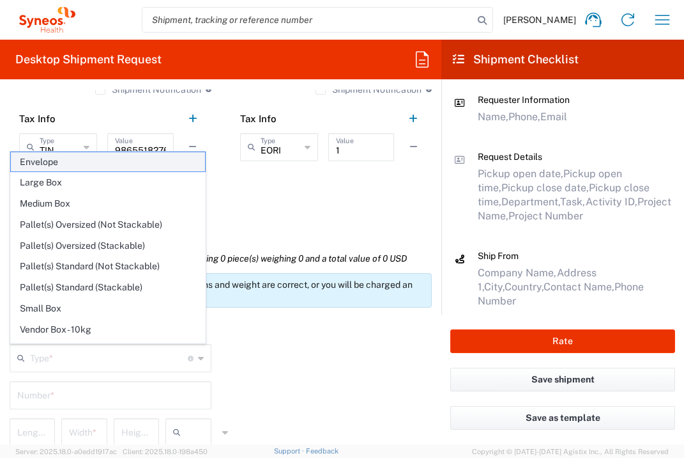
type input "0.25"
type input "in"
type input "0.45"
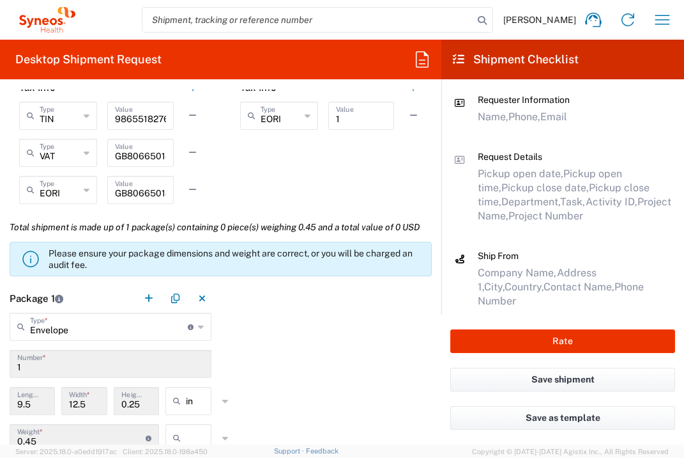
scroll to position [1151, 0]
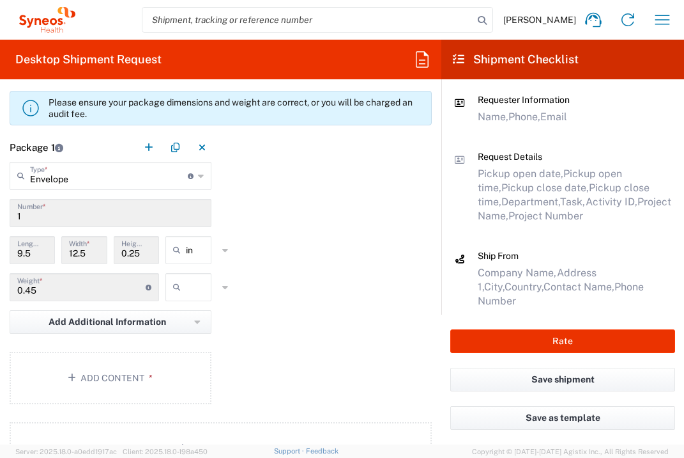
click at [188, 297] on input "text" at bounding box center [202, 287] width 32 height 20
click at [189, 367] on span "lbs" at bounding box center [185, 365] width 42 height 20
type input "lbs"
click at [161, 401] on button "Add Content *" at bounding box center [111, 377] width 202 height 52
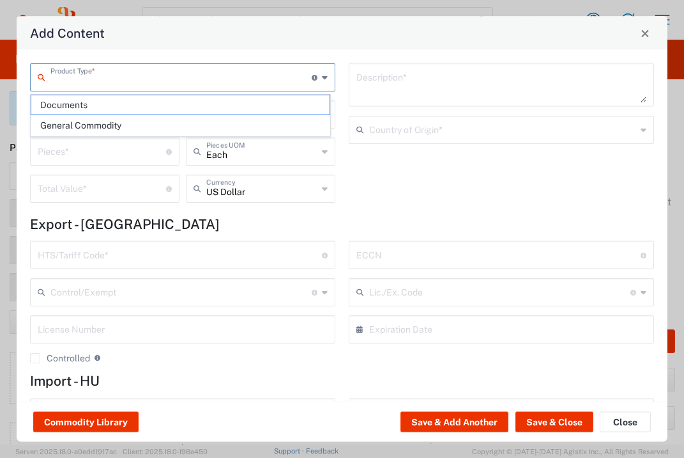
click at [200, 81] on input "text" at bounding box center [180, 76] width 261 height 22
click at [197, 102] on span "Documents" at bounding box center [180, 105] width 298 height 20
type input "Documents"
type input "1"
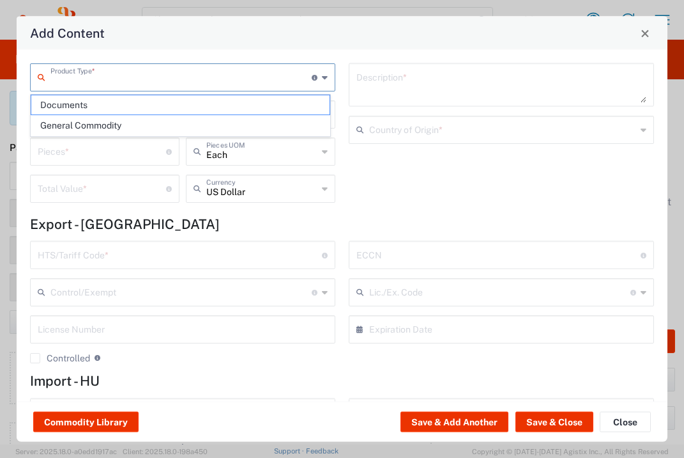
type input "1"
type textarea "Documents"
type input "[GEOGRAPHIC_DATA]"
type input "0000.00.0000"
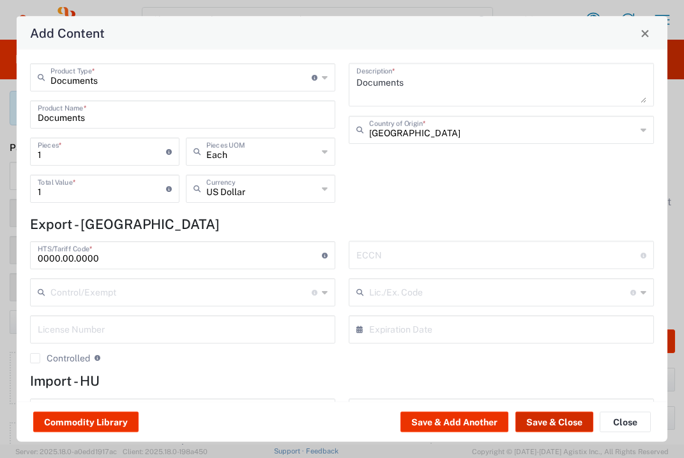
click at [582, 426] on button "Save & Close" at bounding box center [555, 422] width 78 height 20
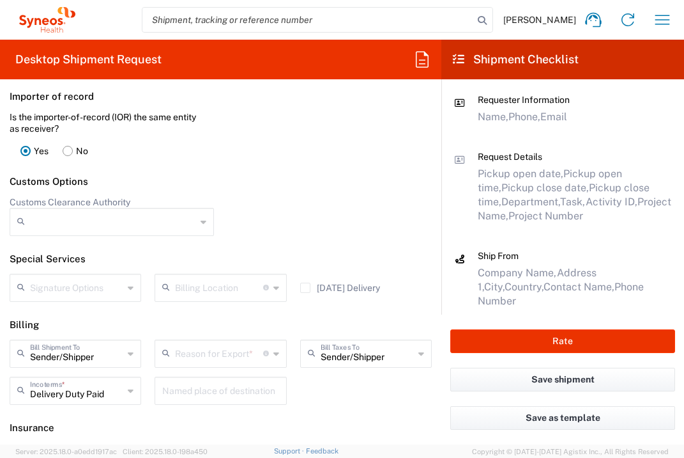
scroll to position [1750, 0]
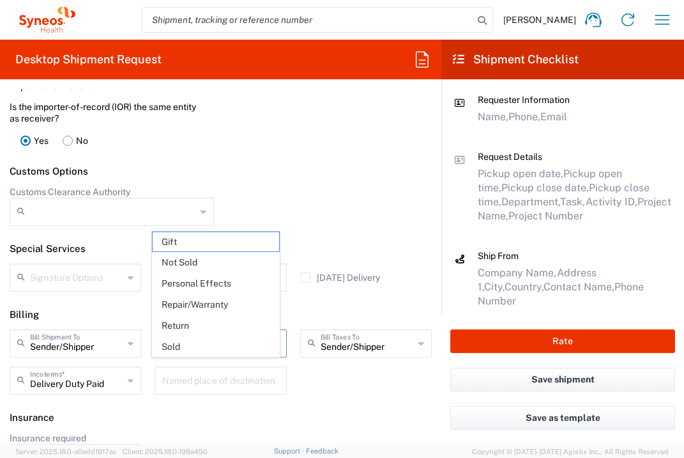
click at [223, 353] on input "text" at bounding box center [219, 342] width 88 height 22
click at [220, 262] on span "Not Sold" at bounding box center [216, 262] width 126 height 20
type input "Not Sold"
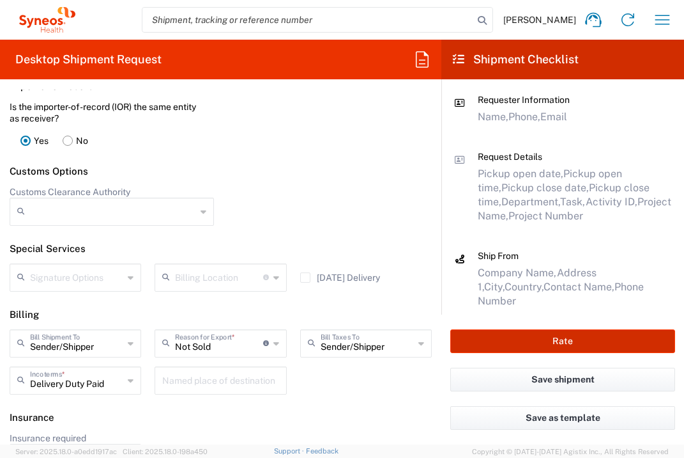
click at [567, 340] on button "Rate" at bounding box center [563, 341] width 225 height 24
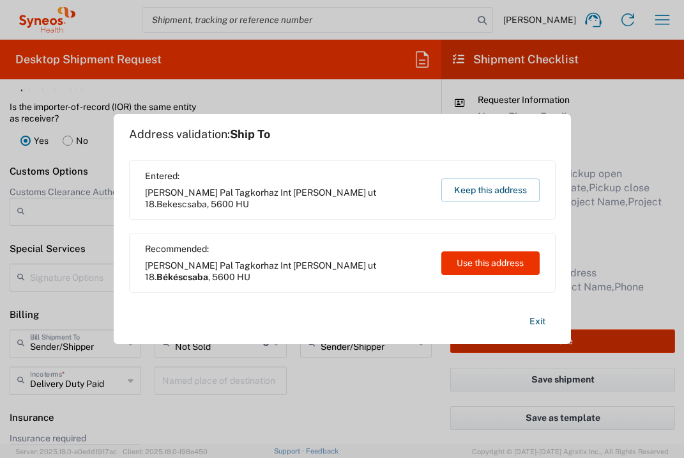
type input "7064472"
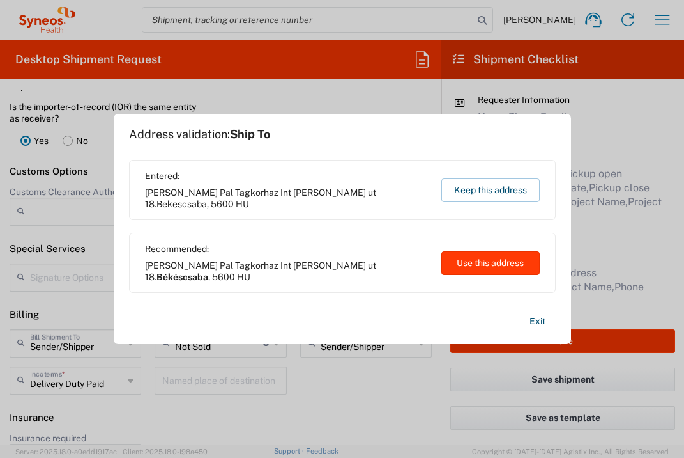
click at [517, 266] on button "Use this address" at bounding box center [491, 263] width 98 height 24
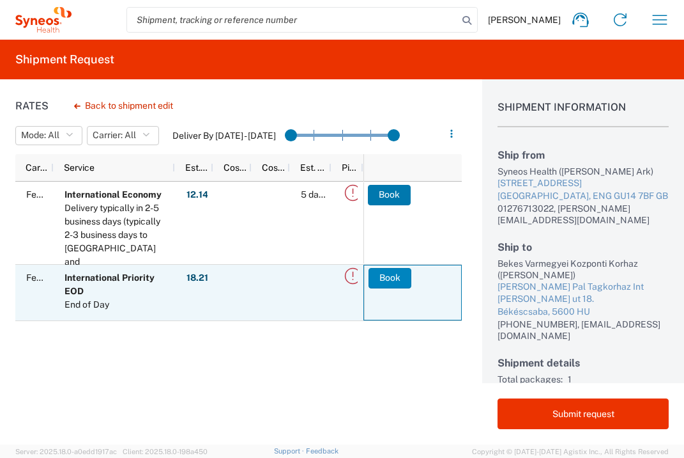
click at [387, 283] on button "Book" at bounding box center [390, 278] width 43 height 20
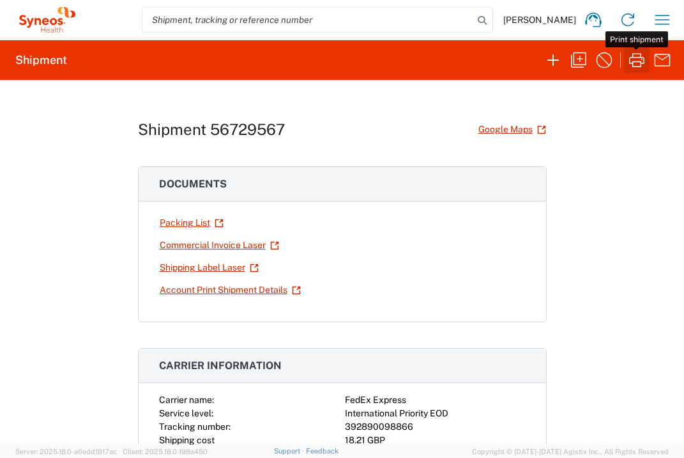
click at [640, 59] on icon "button" at bounding box center [637, 60] width 20 height 20
